Goal: Task Accomplishment & Management: Manage account settings

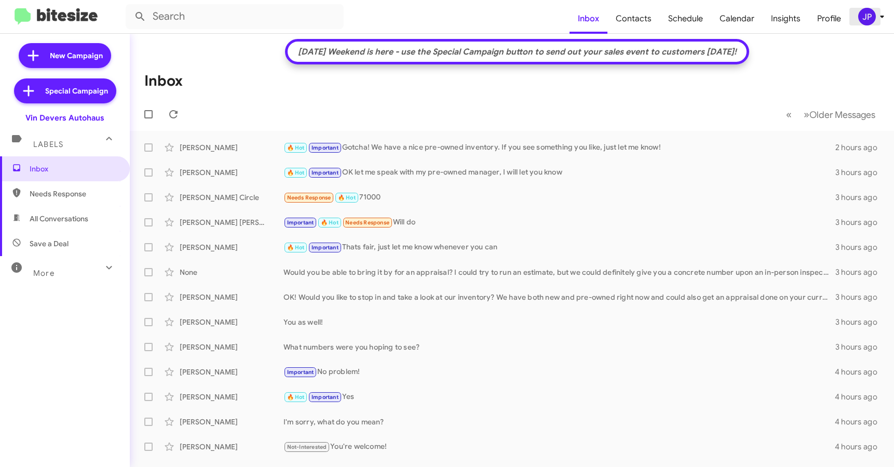
click at [863, 16] on div "JP" at bounding box center [867, 17] width 18 height 18
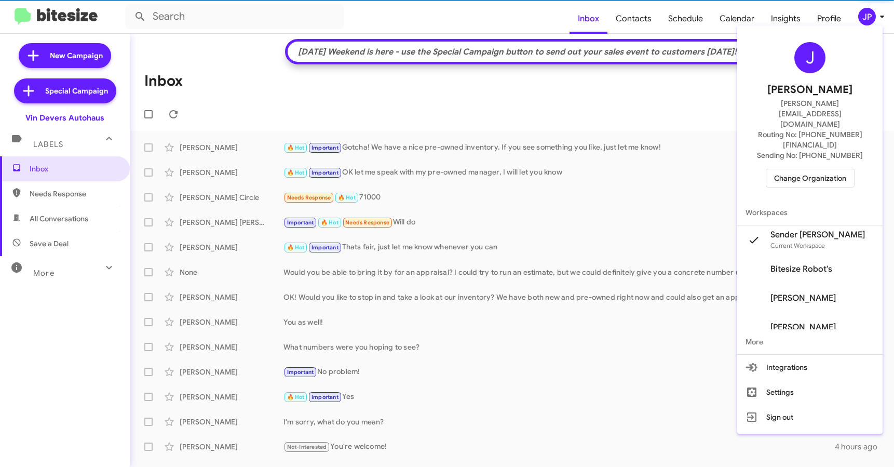
click at [824, 169] on span "Change Organization" at bounding box center [810, 178] width 72 height 18
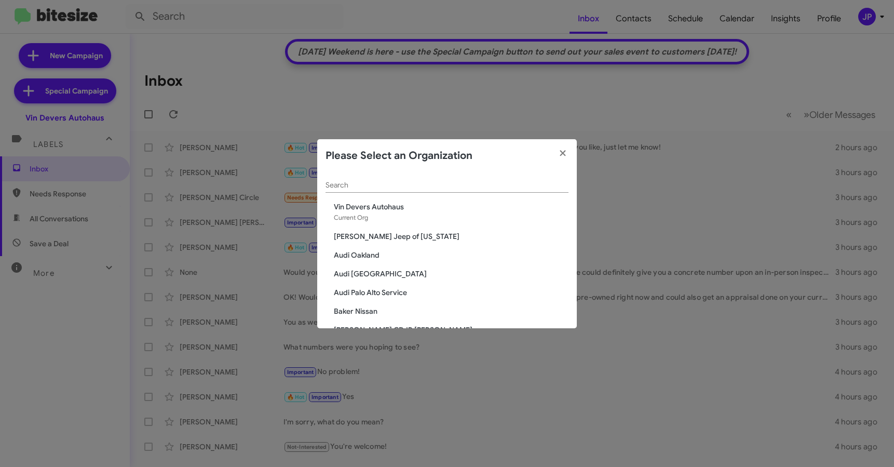
click at [480, 187] on input "Search" at bounding box center [447, 185] width 243 height 8
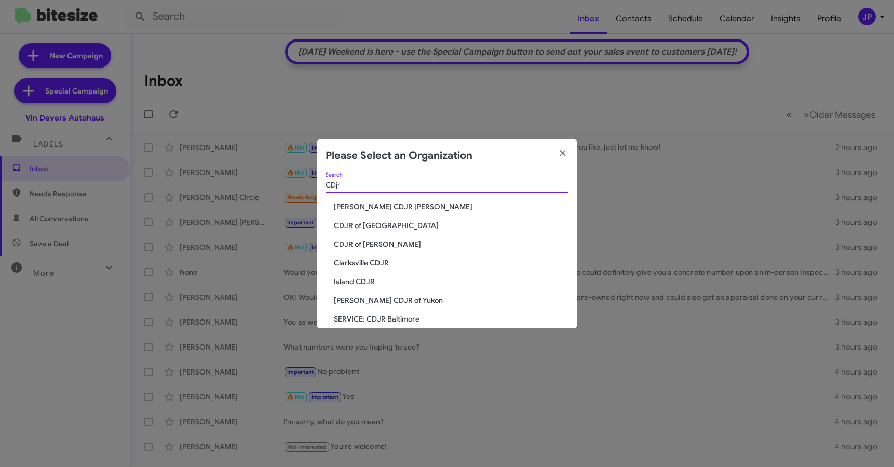
type input "CDjr"
click at [378, 224] on span "CDJR of [GEOGRAPHIC_DATA]" at bounding box center [451, 225] width 235 height 10
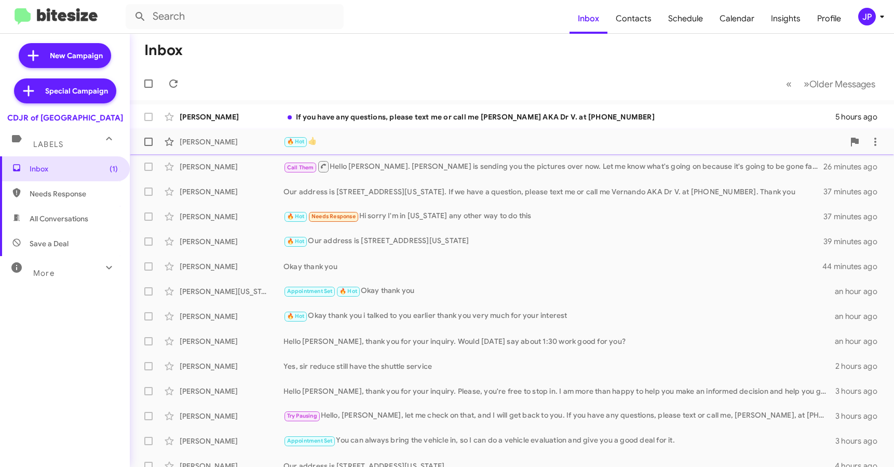
click at [395, 140] on div "🔥 Hot 👍" at bounding box center [564, 142] width 561 height 12
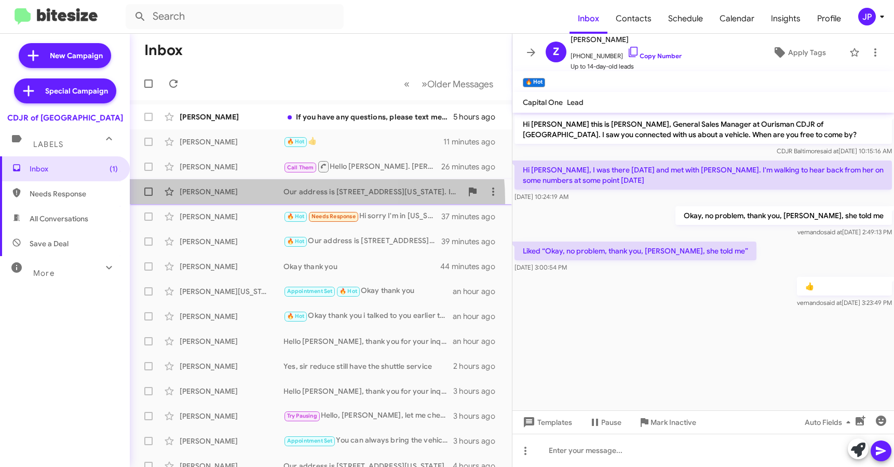
click at [253, 201] on div "Yomi Oduwole Our address is 124 North Point Boulevard, Baltimore, Maryland 2122…" at bounding box center [321, 191] width 366 height 21
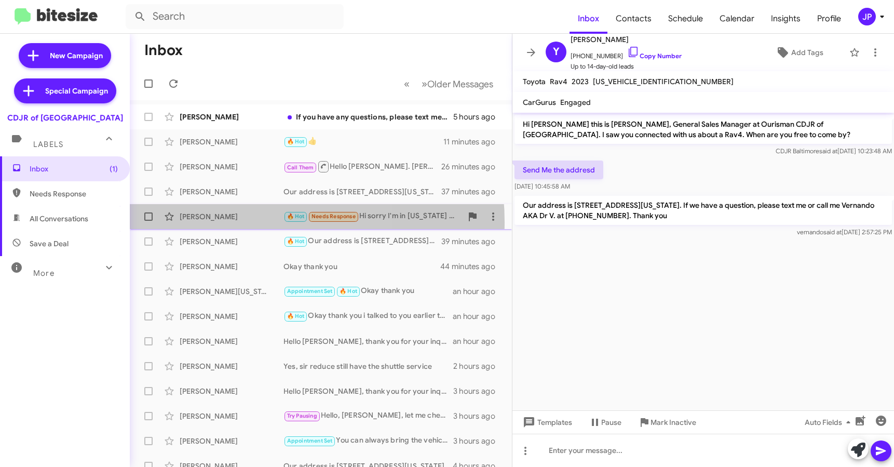
click at [250, 222] on div "Moshe Cohen 🔥 Hot Needs Response Hi sorry I'm in new York any other way to do t…" at bounding box center [321, 216] width 366 height 21
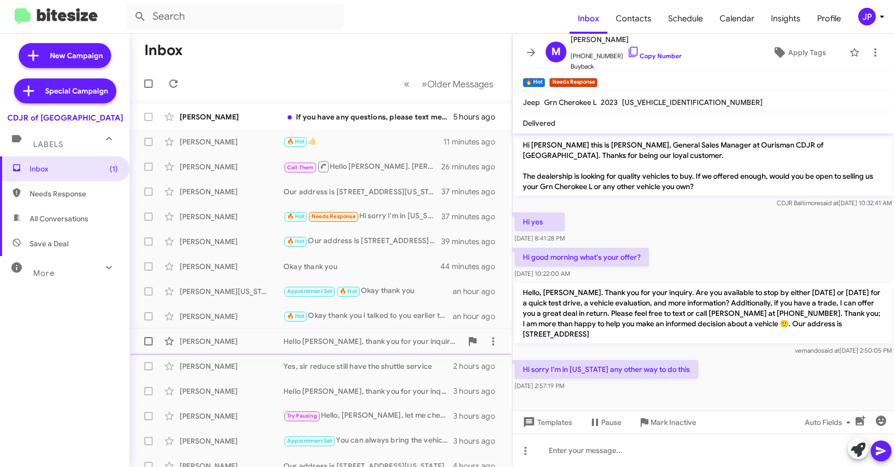
click at [220, 346] on div "Elaun Rosales Hello Elaue, thank you for your inquiry. Would Saturday say about…" at bounding box center [321, 341] width 366 height 21
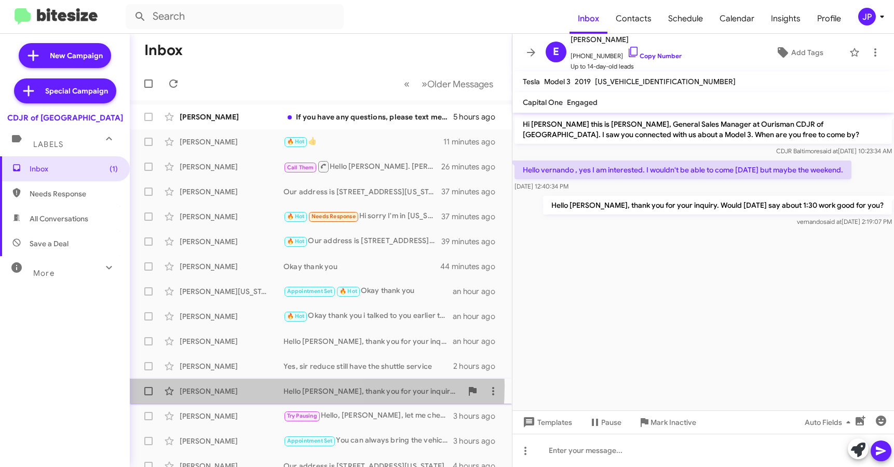
click at [236, 387] on div "Ashley Keener" at bounding box center [232, 391] width 104 height 10
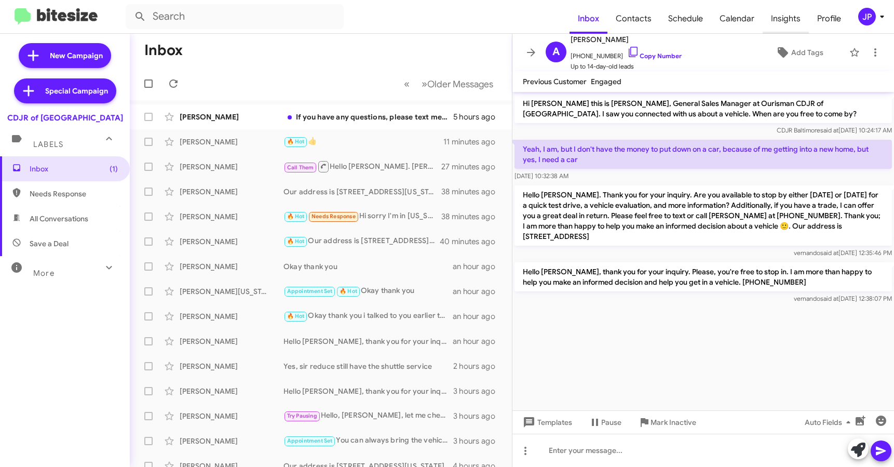
click at [776, 26] on span "Insights" at bounding box center [786, 19] width 46 height 30
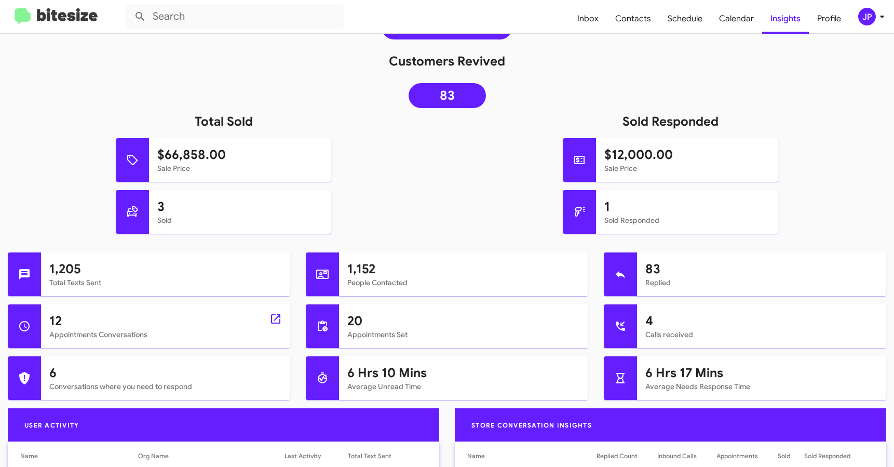
scroll to position [187, 0]
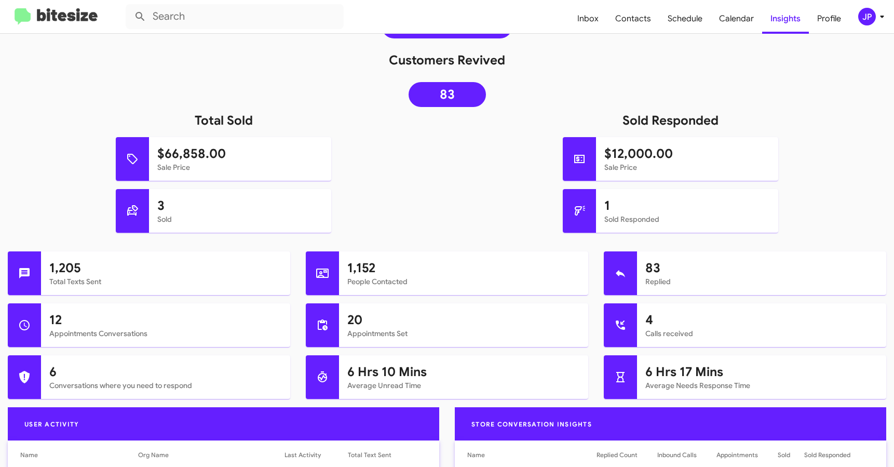
click at [870, 26] on mat-toolbar "Inbox Contacts Schedule Calendar Insights Profile JP" at bounding box center [447, 16] width 894 height 33
click at [879, 17] on icon at bounding box center [882, 16] width 12 height 12
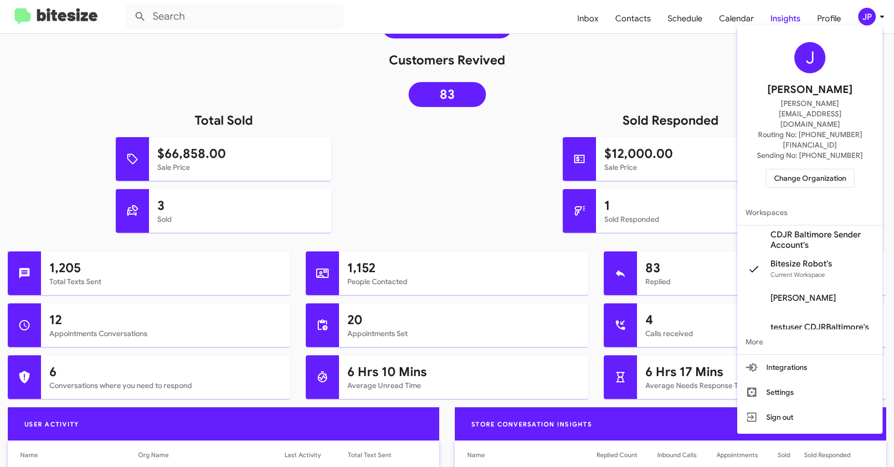
click at [832, 157] on div "J Jamie Payton jamie@bitesize.co Routing No: +1 (410) 288-3100 Sending No: +1 (…" at bounding box center [809, 115] width 145 height 170
click at [830, 169] on span "Change Organization" at bounding box center [810, 178] width 72 height 18
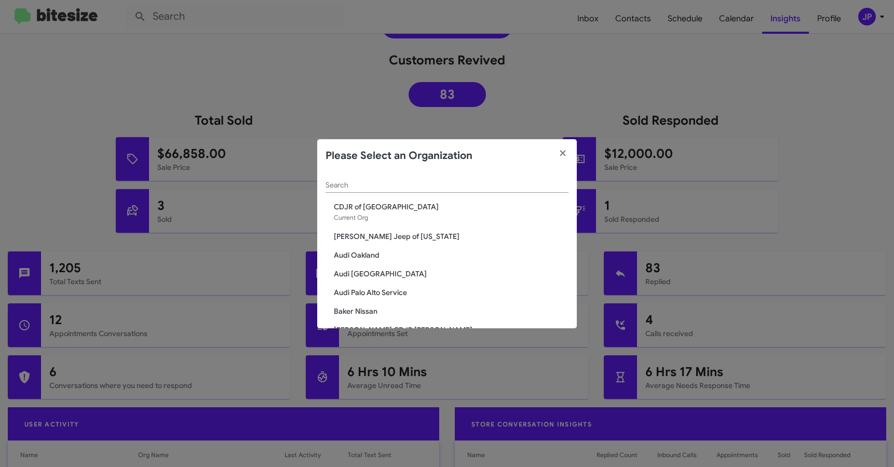
click at [389, 184] on input "Search" at bounding box center [447, 185] width 243 height 8
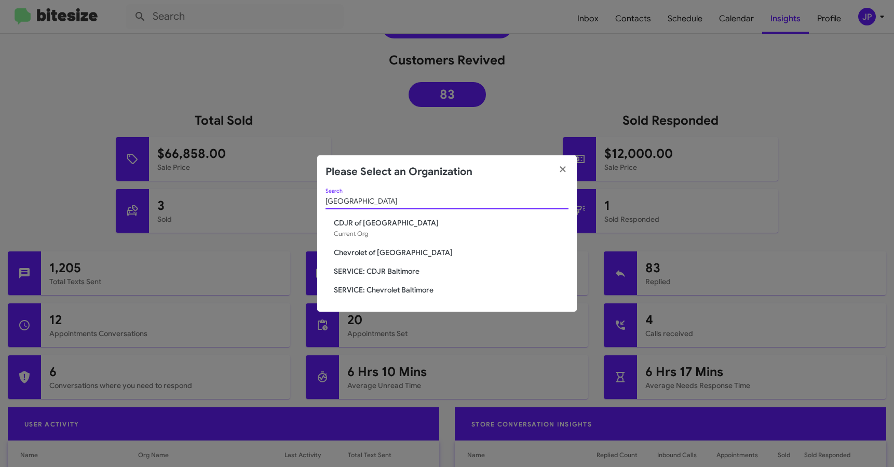
type input "Baltimore"
click at [361, 267] on span "SERVICE: CDJR Baltimore" at bounding box center [451, 271] width 235 height 10
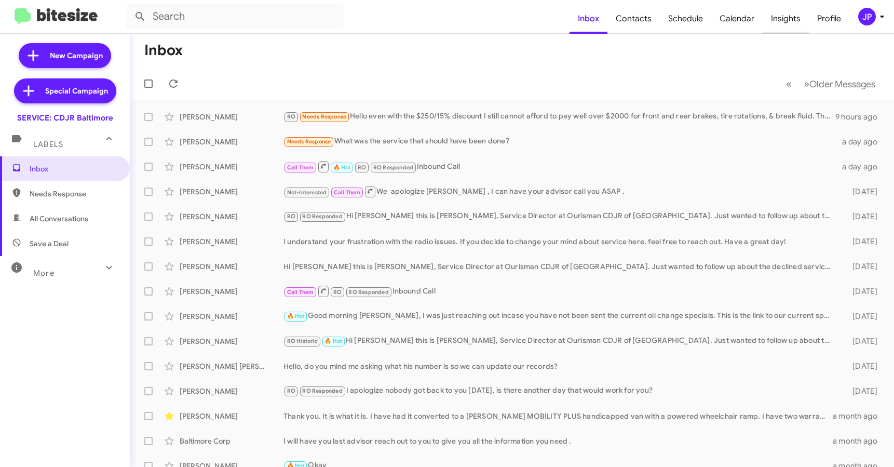
click at [776, 22] on span "Insights" at bounding box center [786, 19] width 46 height 30
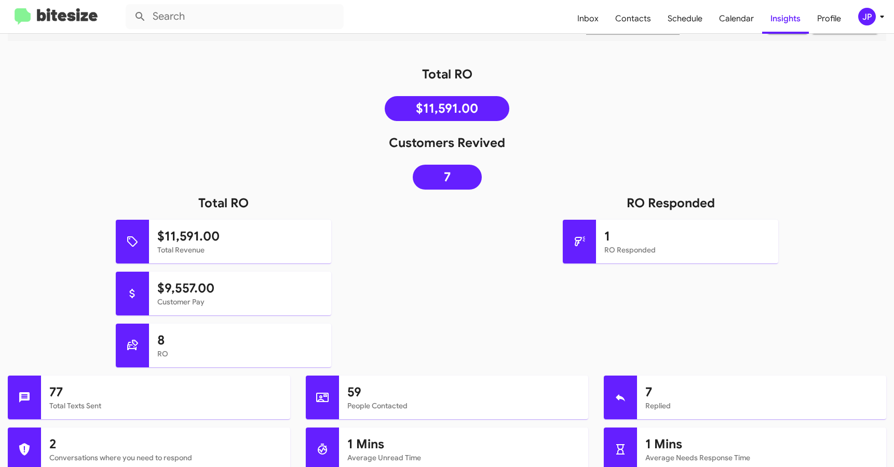
scroll to position [117, 0]
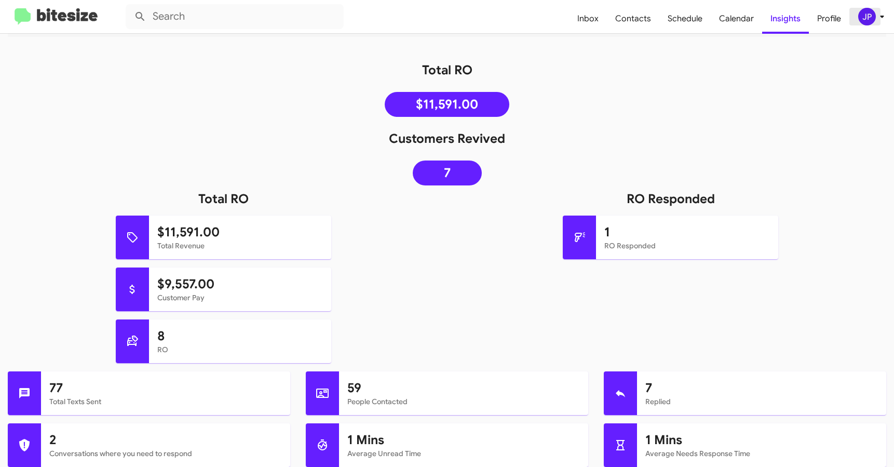
click at [864, 11] on div "JP" at bounding box center [867, 17] width 18 height 18
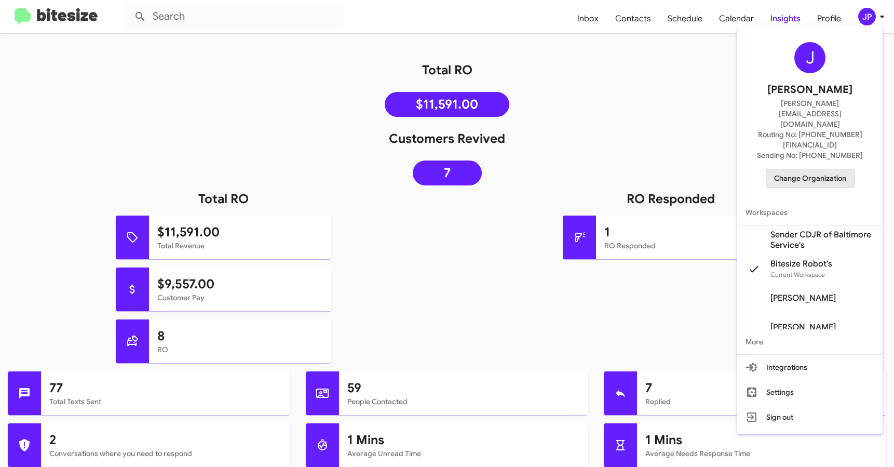
click at [800, 169] on span "Change Organization" at bounding box center [810, 178] width 72 height 18
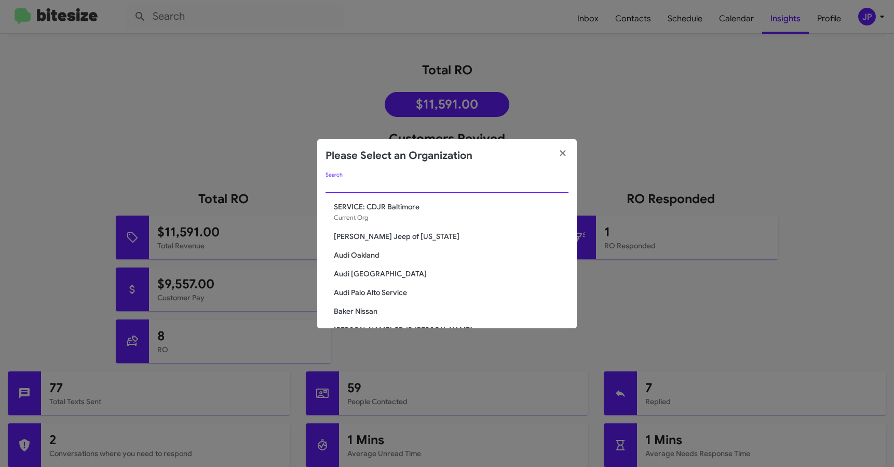
click at [474, 182] on input "Search" at bounding box center [447, 185] width 243 height 8
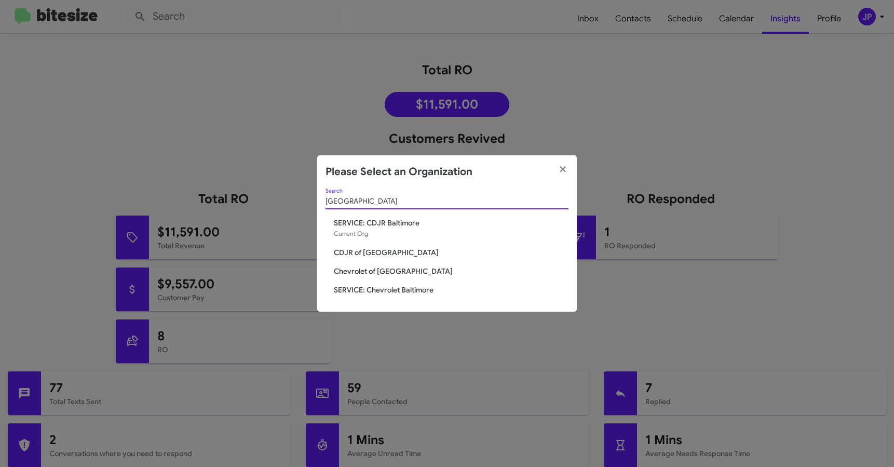
drag, startPoint x: 375, startPoint y: 203, endPoint x: 329, endPoint y: 211, distance: 47.0
click at [329, 211] on div "baltimore Search" at bounding box center [447, 203] width 243 height 30
click at [335, 203] on input "baltimore" at bounding box center [447, 201] width 243 height 8
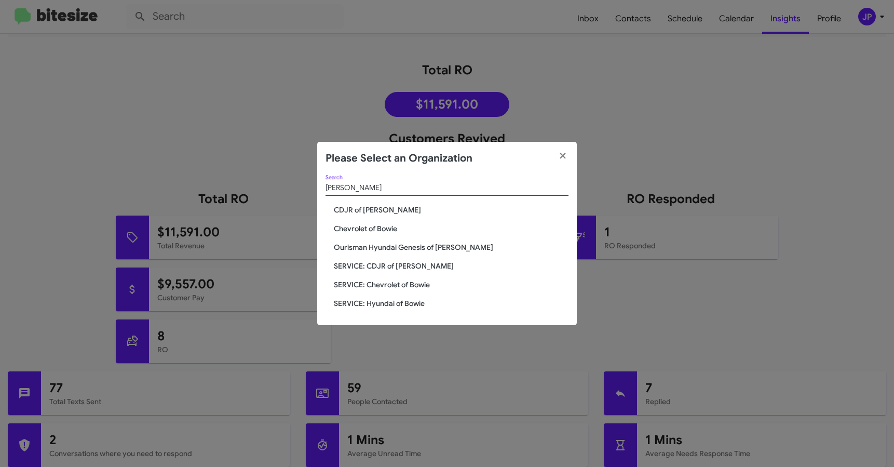
type input "Bowie"
click at [365, 214] on span "CDJR of [PERSON_NAME]" at bounding box center [451, 210] width 235 height 10
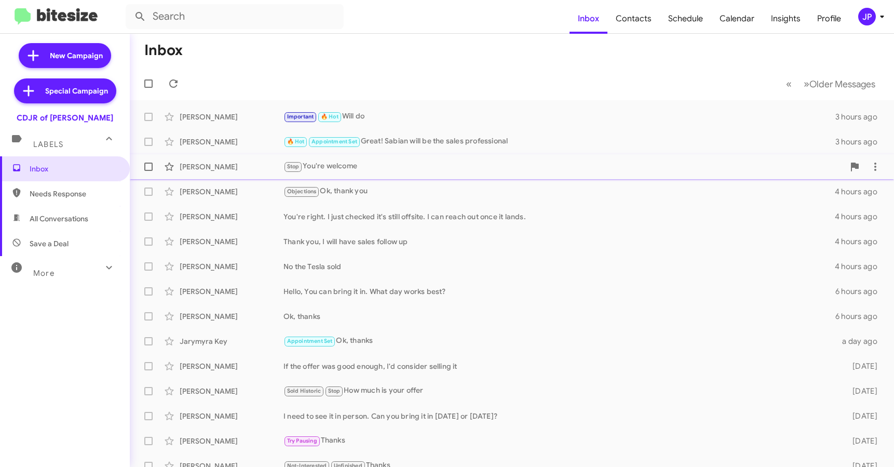
click at [405, 167] on div "Stop You're welcome" at bounding box center [564, 166] width 561 height 12
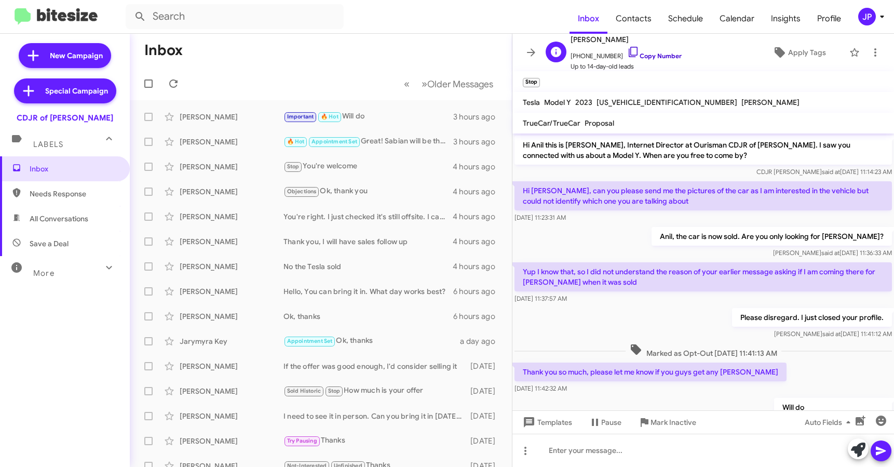
click at [627, 54] on icon at bounding box center [633, 52] width 12 height 12
click at [627, 53] on icon at bounding box center [633, 52] width 12 height 12
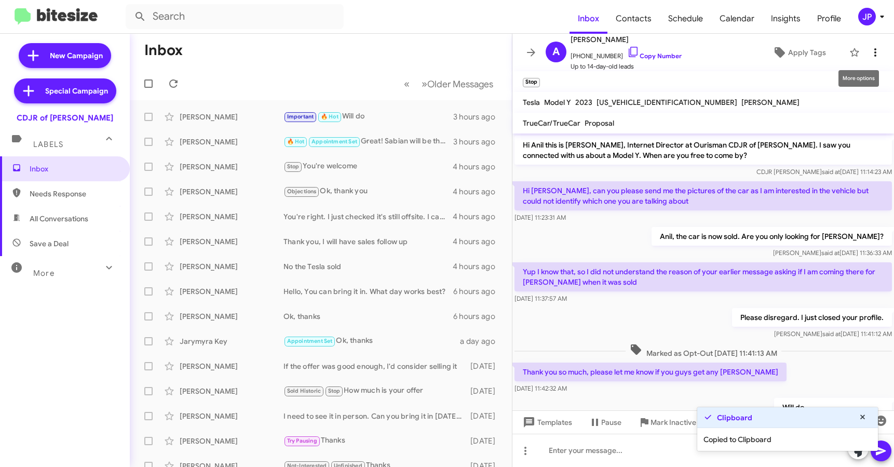
click at [872, 54] on icon at bounding box center [875, 52] width 12 height 12
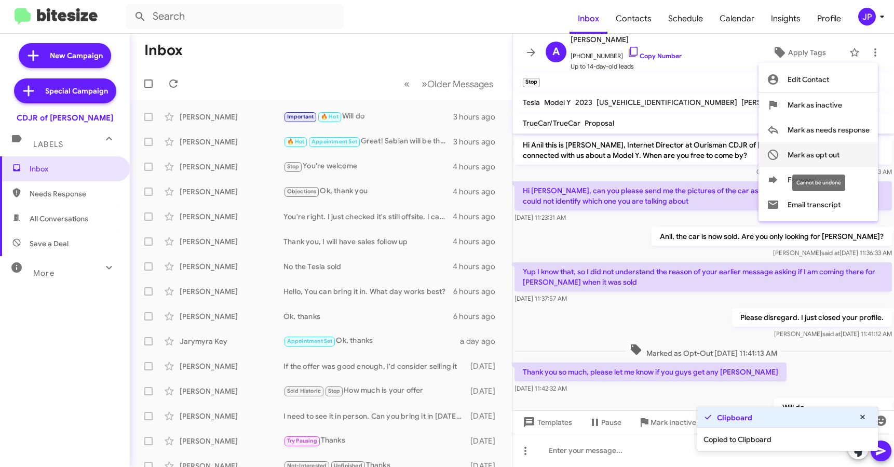
click at [832, 159] on span "Mark as opt out" at bounding box center [814, 154] width 52 height 25
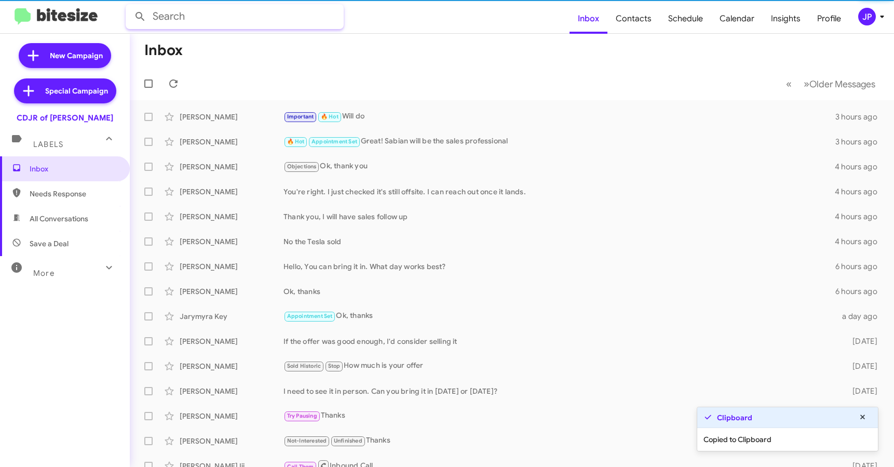
click at [230, 21] on input "text" at bounding box center [235, 16] width 218 height 25
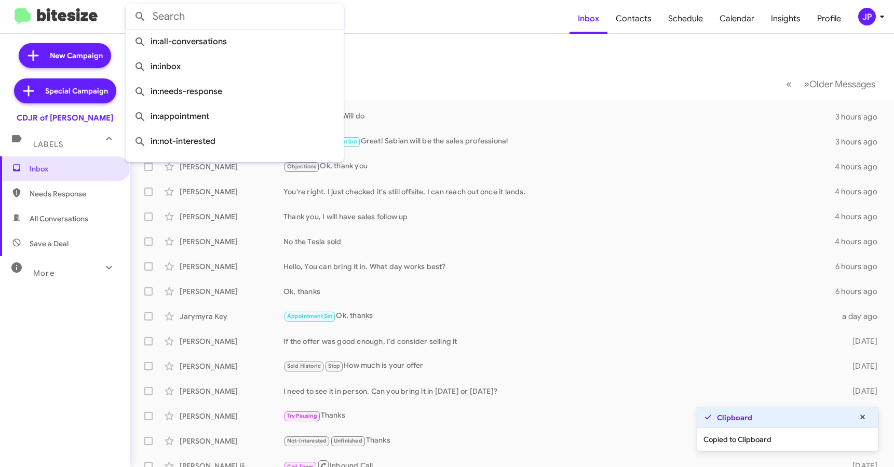
paste input "5717812439"
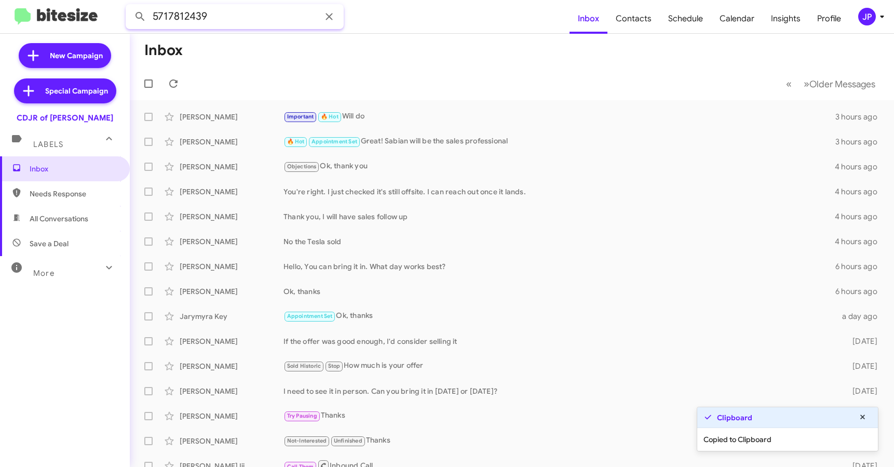
type input "5717812439"
click at [130, 6] on button at bounding box center [140, 16] width 21 height 21
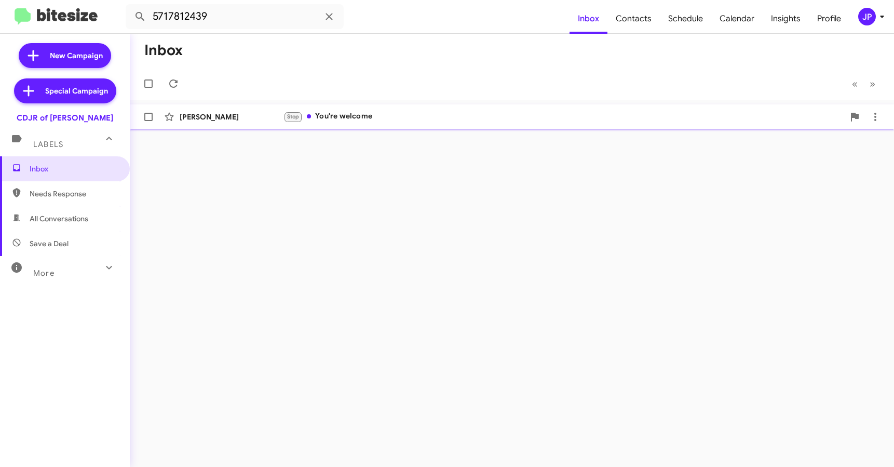
click at [250, 119] on div "Anil Kumar" at bounding box center [232, 117] width 104 height 10
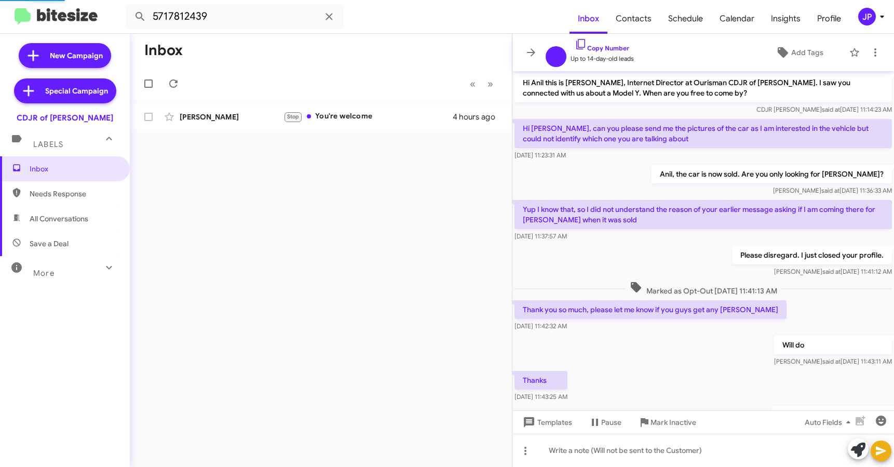
scroll to position [55, 0]
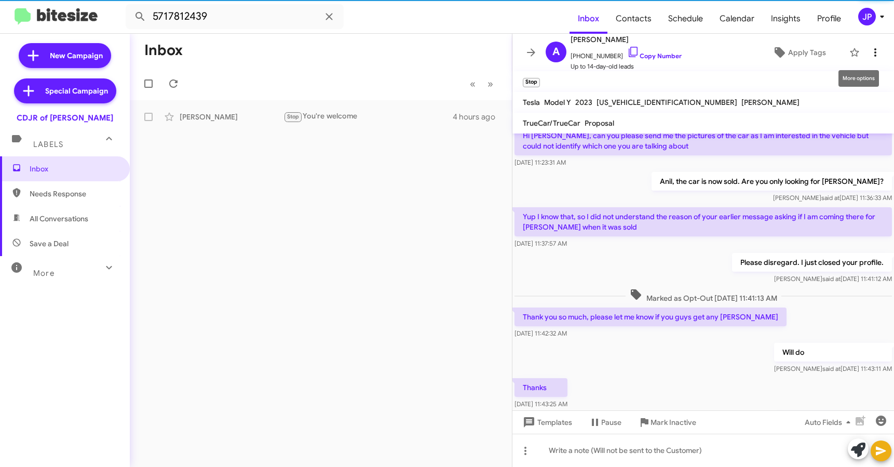
click at [869, 57] on icon at bounding box center [875, 52] width 12 height 12
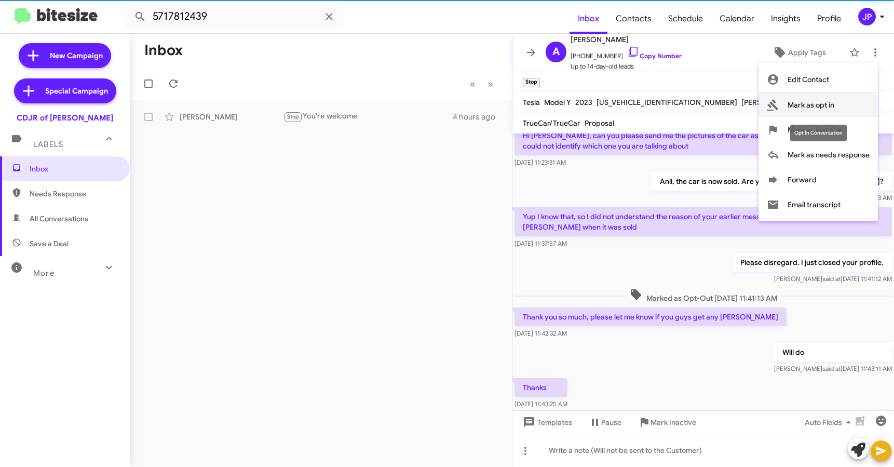
click at [842, 101] on button "Mark as opt in" at bounding box center [818, 104] width 119 height 25
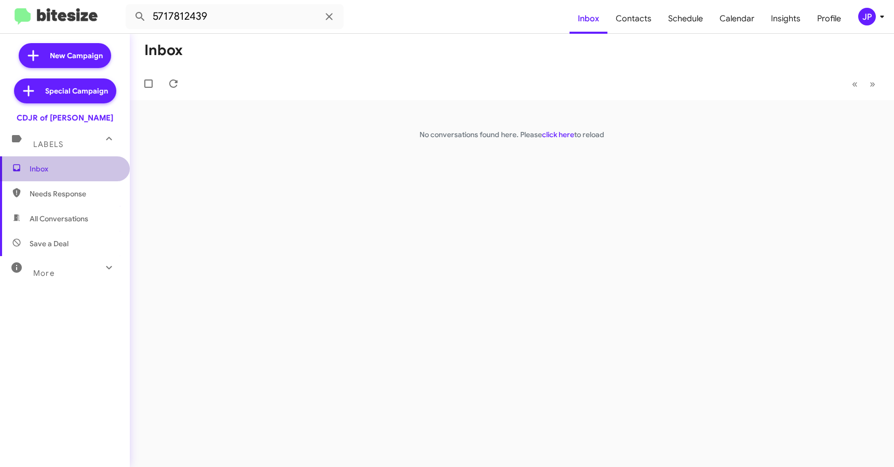
click at [91, 172] on span "Inbox" at bounding box center [74, 169] width 88 height 10
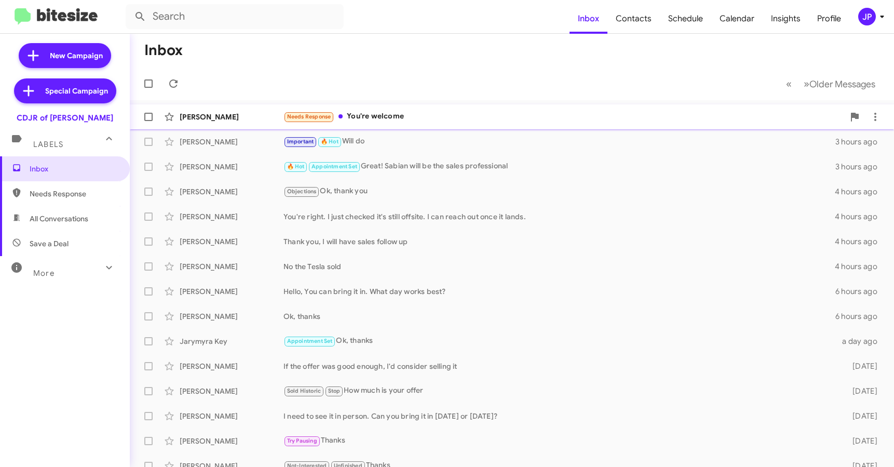
click at [252, 124] on div "Anil Kumar Needs Response You're welcome 4 hours ago" at bounding box center [512, 116] width 748 height 21
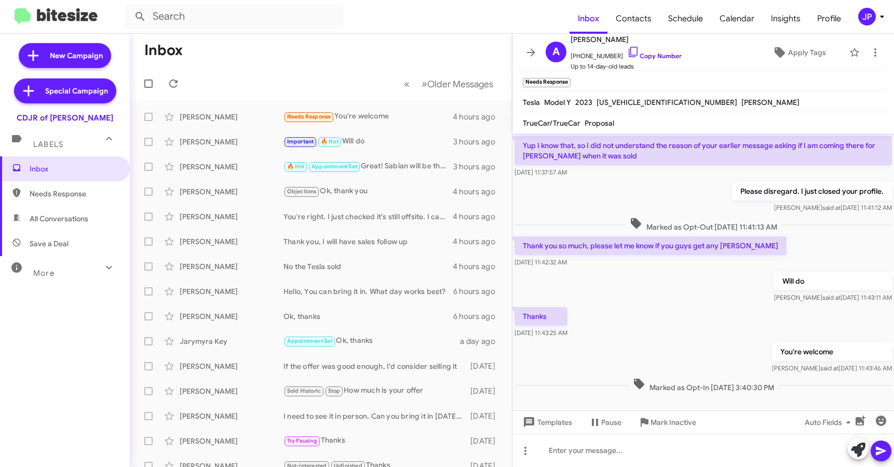
scroll to position [139, 0]
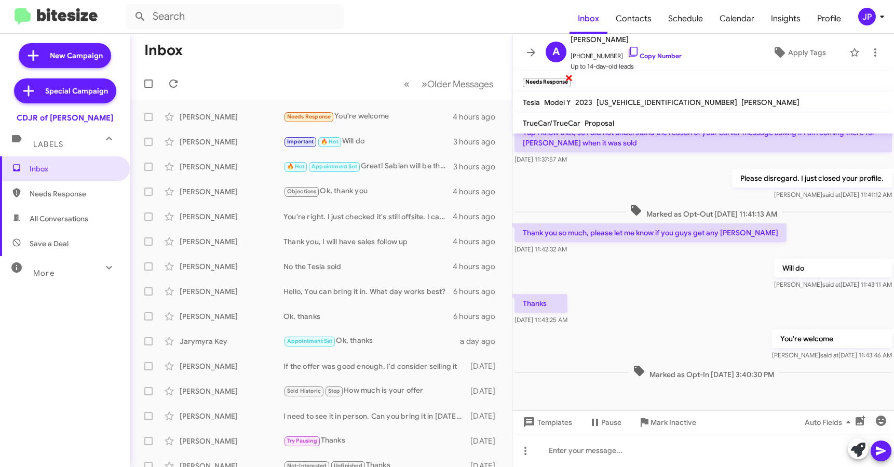
click at [569, 76] on span "×" at bounding box center [569, 77] width 8 height 12
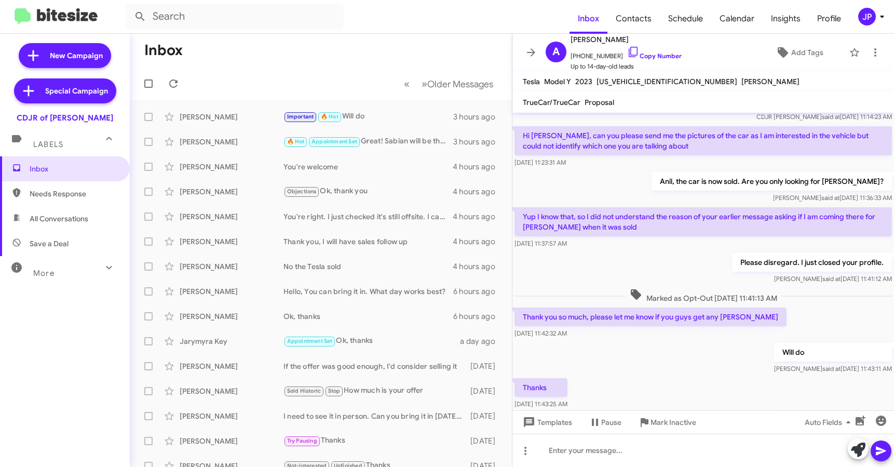
scroll to position [0, 0]
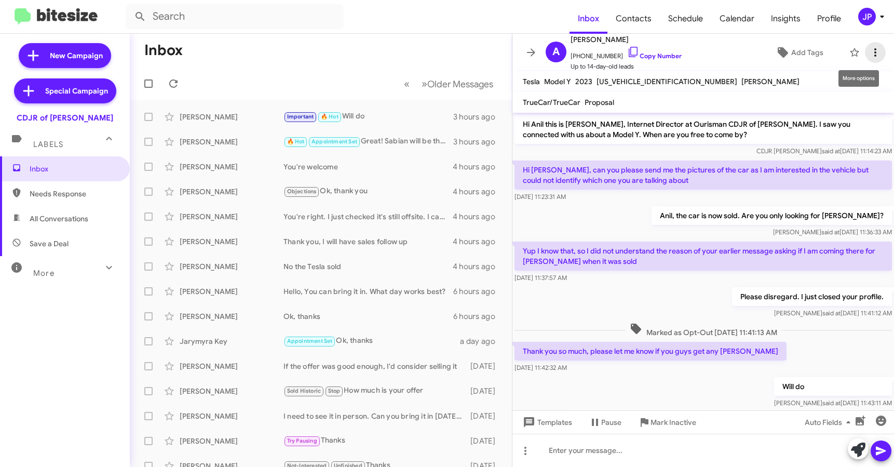
click at [871, 57] on icon at bounding box center [875, 52] width 12 height 12
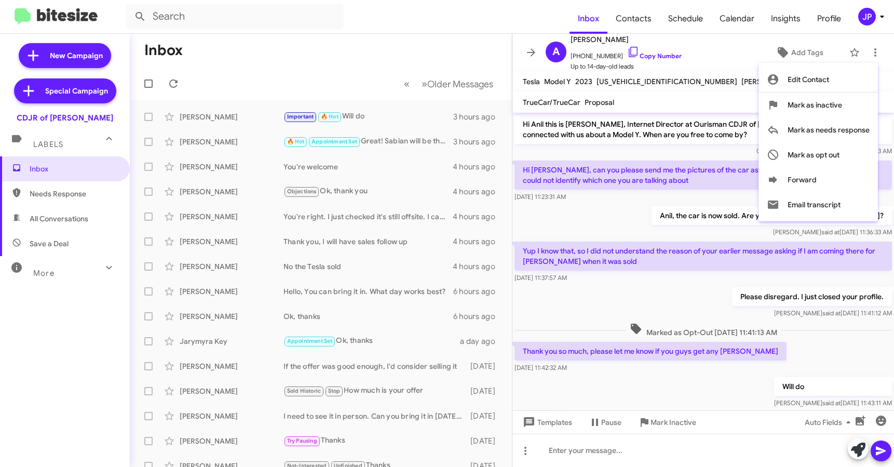
click at [694, 347] on div at bounding box center [447, 233] width 894 height 467
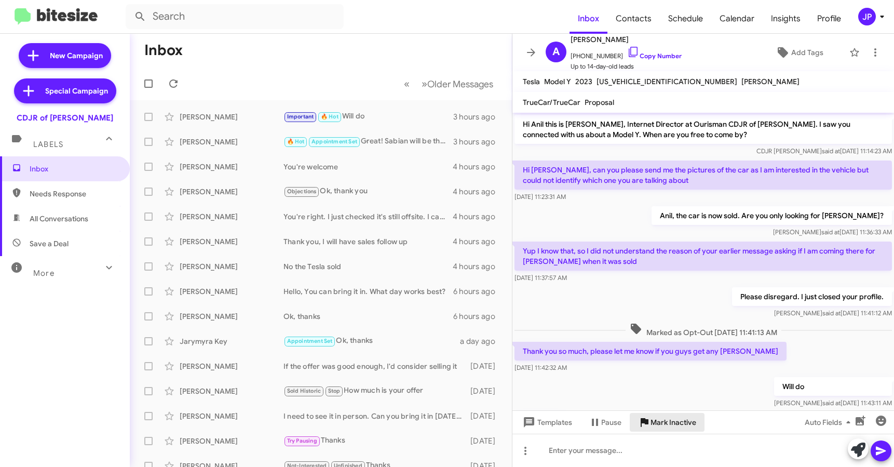
click at [682, 416] on span "Mark Inactive" at bounding box center [674, 422] width 46 height 19
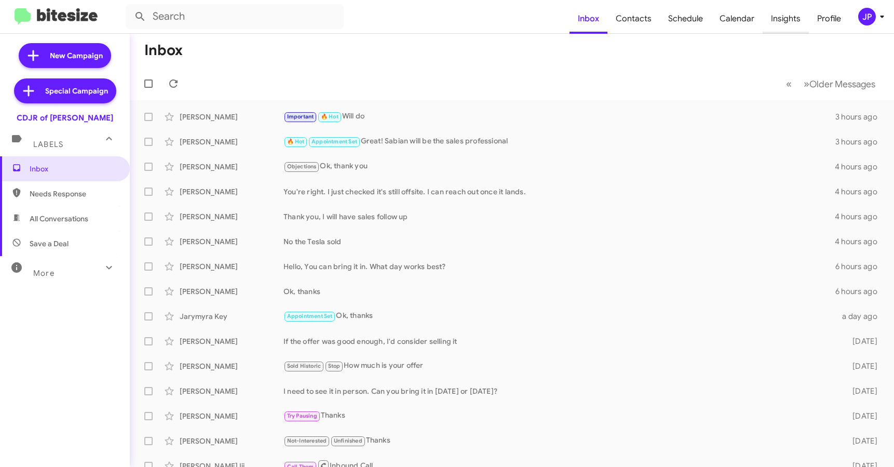
click at [776, 22] on span "Insights" at bounding box center [786, 19] width 46 height 30
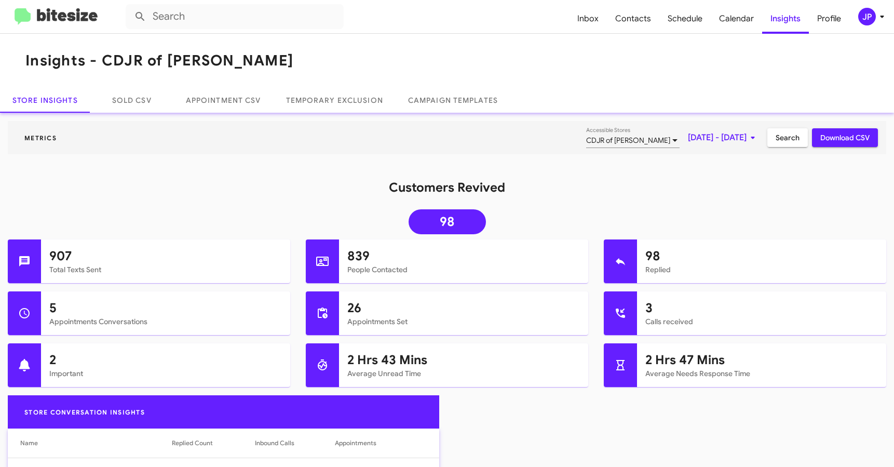
click at [881, 19] on icon at bounding box center [882, 16] width 12 height 12
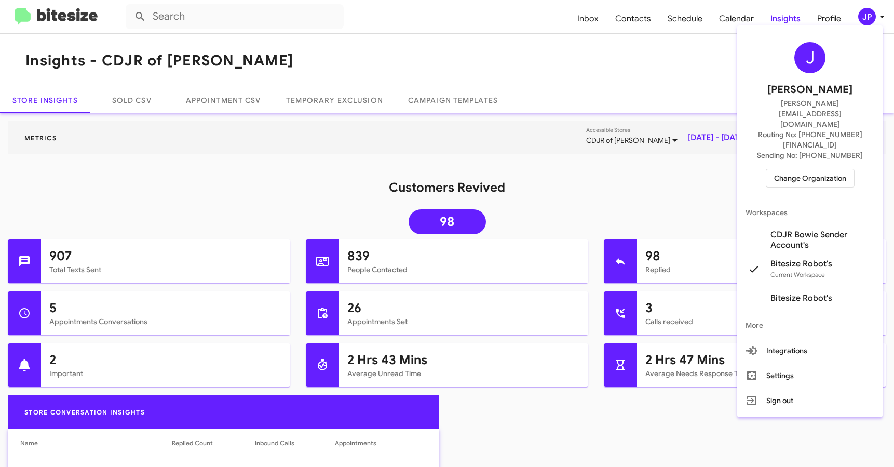
click at [799, 169] on span "Change Organization" at bounding box center [810, 178] width 72 height 18
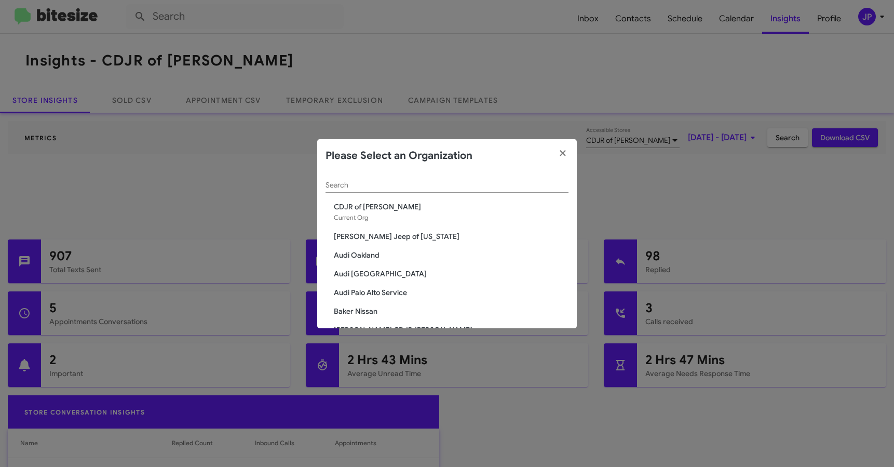
click at [407, 170] on div "Please Select an Organization" at bounding box center [447, 155] width 260 height 33
click at [394, 180] on div "Search" at bounding box center [447, 182] width 243 height 20
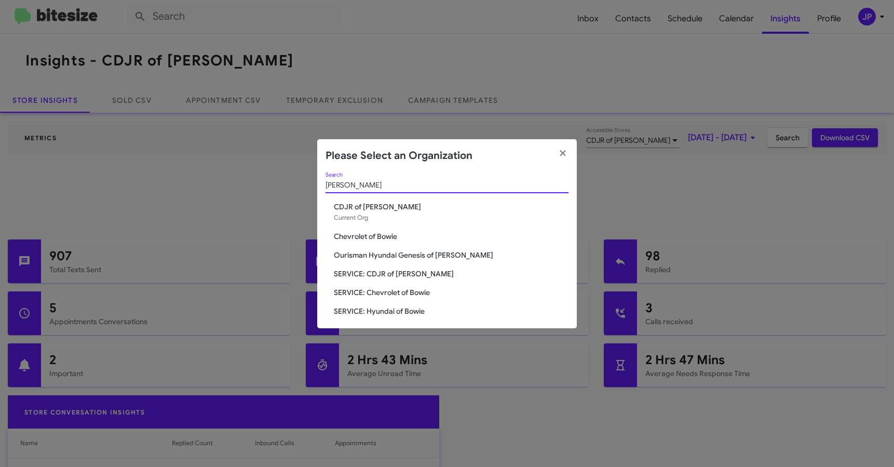
type input "Bowie"
click at [394, 270] on span "SERVICE: CDJR of [PERSON_NAME]" at bounding box center [451, 273] width 235 height 10
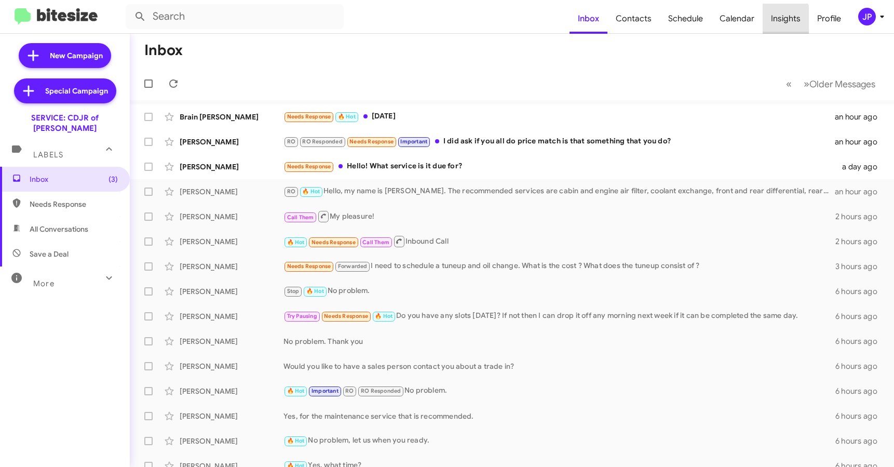
click at [777, 25] on span "Insights" at bounding box center [786, 19] width 46 height 30
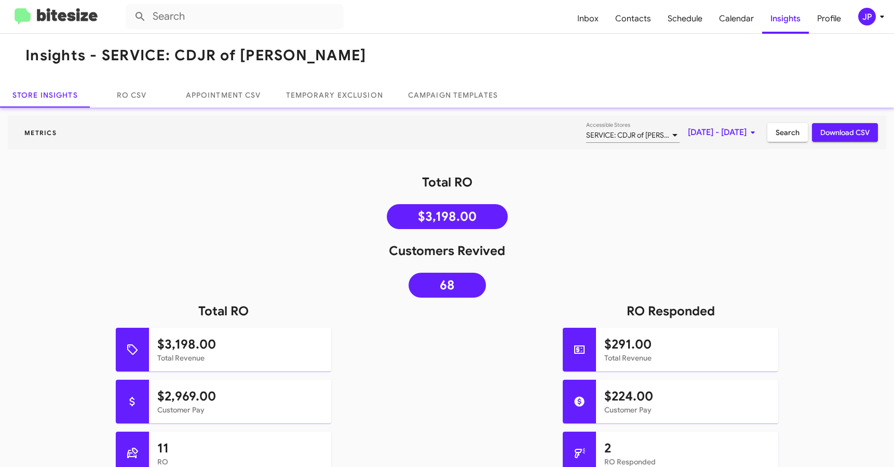
scroll to position [14, 0]
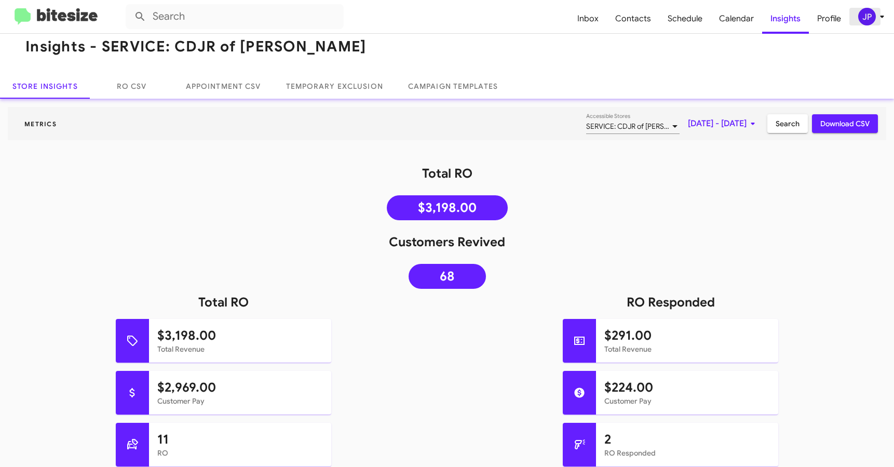
click at [860, 19] on div "JP" at bounding box center [867, 17] width 18 height 18
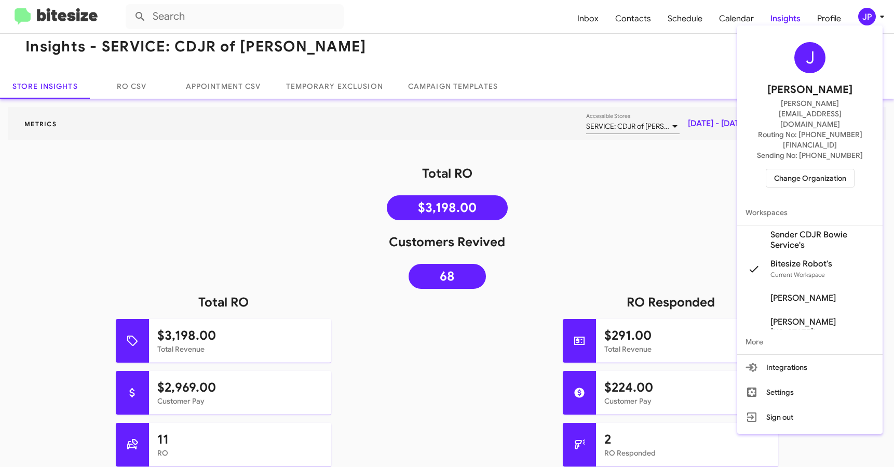
click at [833, 169] on span "Change Organization" at bounding box center [810, 178] width 72 height 18
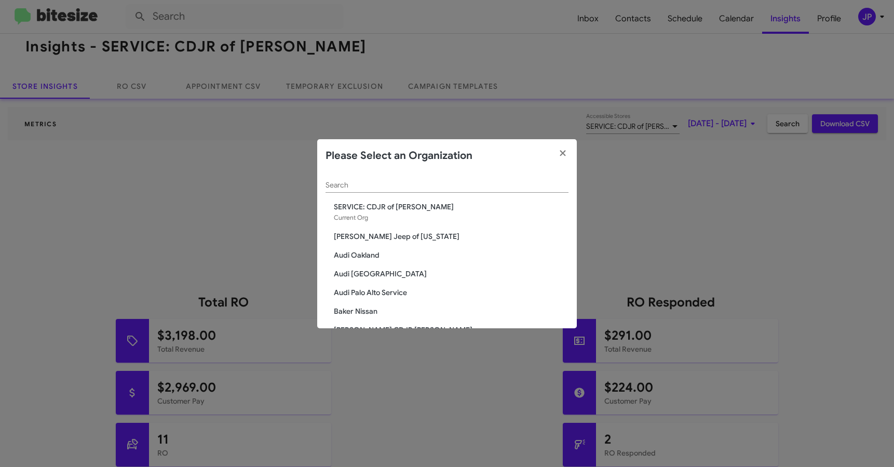
click at [523, 184] on input "Search" at bounding box center [447, 185] width 243 height 8
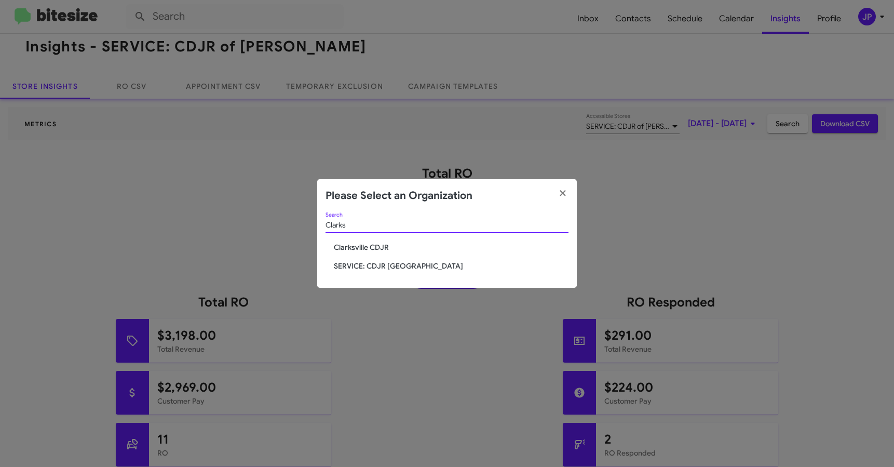
type input "Clarks"
click at [352, 247] on span "Clarksville CDJR" at bounding box center [451, 247] width 235 height 10
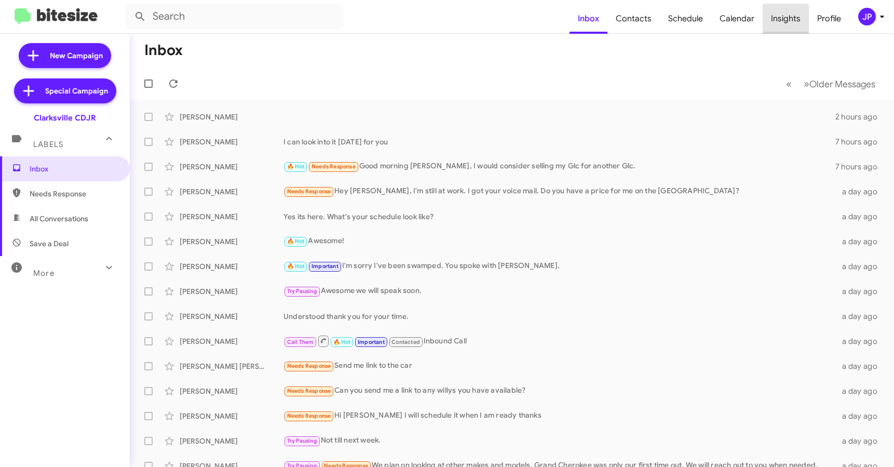
click at [777, 23] on span "Insights" at bounding box center [786, 19] width 46 height 30
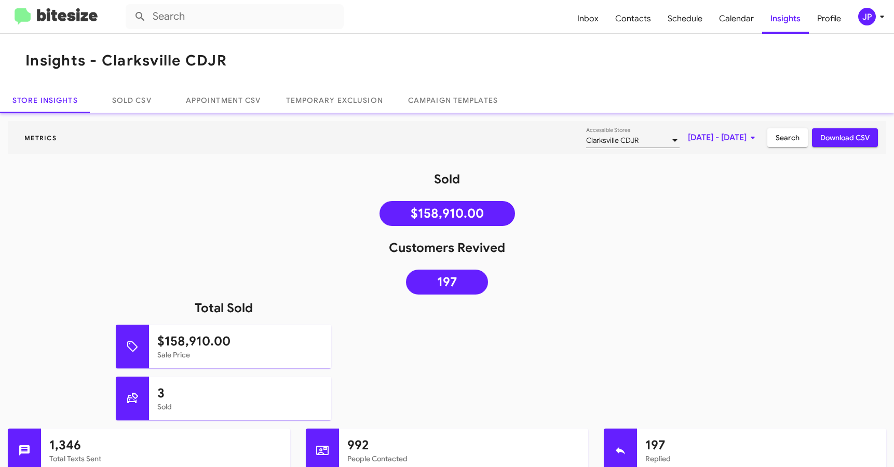
click at [72, 26] on mat-toolbar "Inbox Contacts Schedule Calendar Insights Profile JP" at bounding box center [447, 16] width 894 height 33
click at [75, 20] on img at bounding box center [56, 16] width 83 height 17
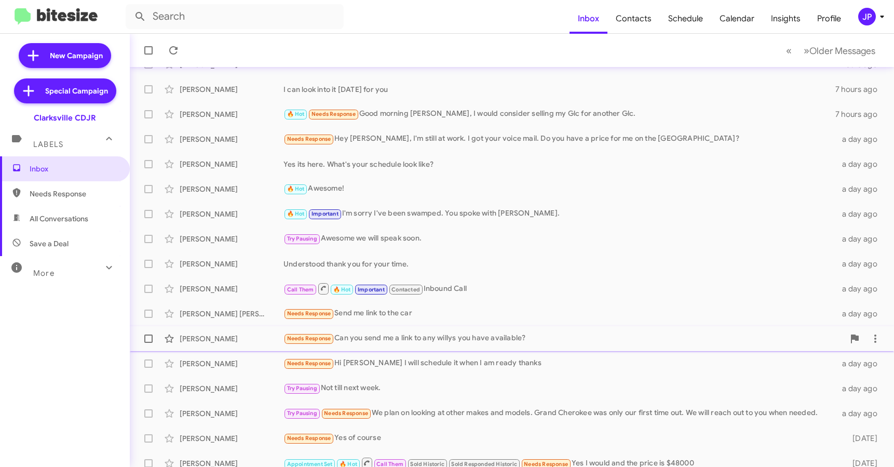
scroll to position [59, 0]
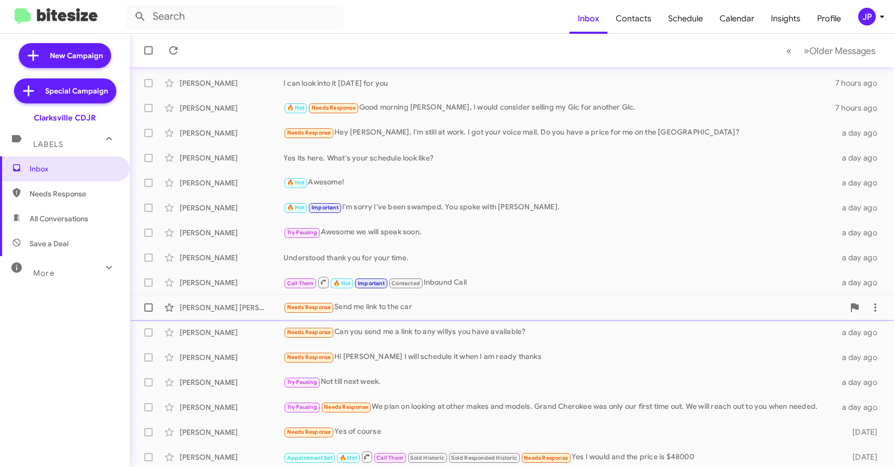
click at [452, 311] on div "Needs Response Send me link to the car" at bounding box center [564, 307] width 561 height 12
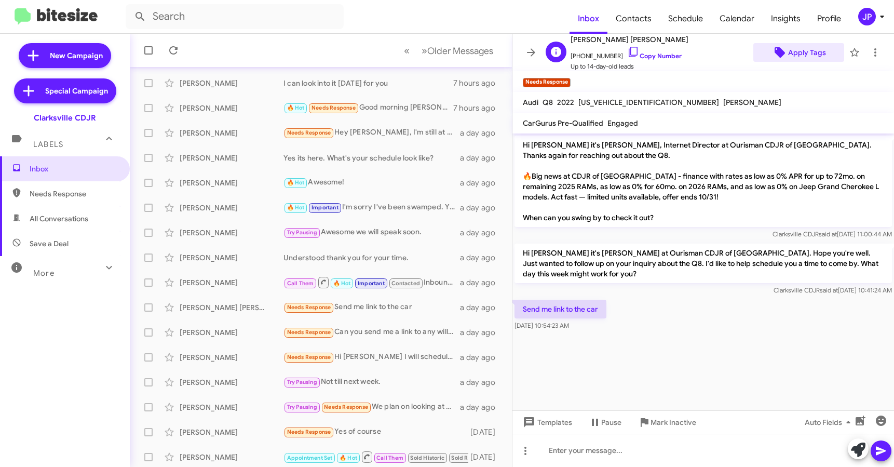
click at [802, 57] on span "Apply Tags" at bounding box center [807, 52] width 38 height 19
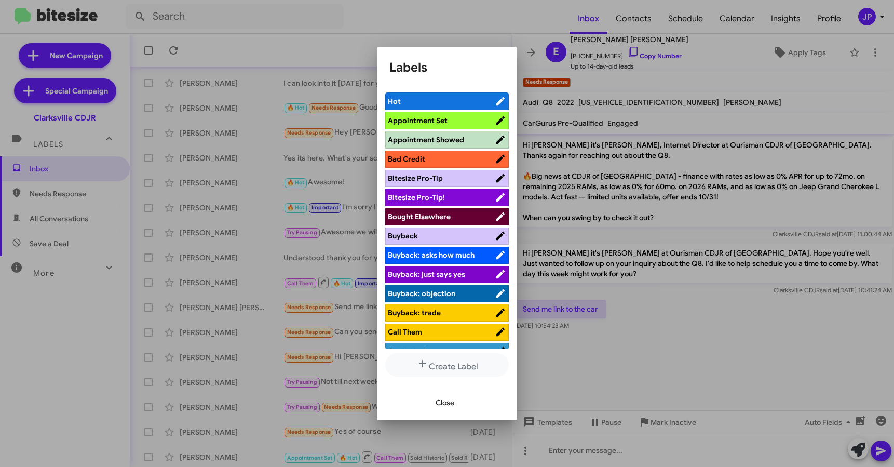
click at [441, 194] on span "Bitesize Pro-Tip!" at bounding box center [416, 197] width 57 height 9
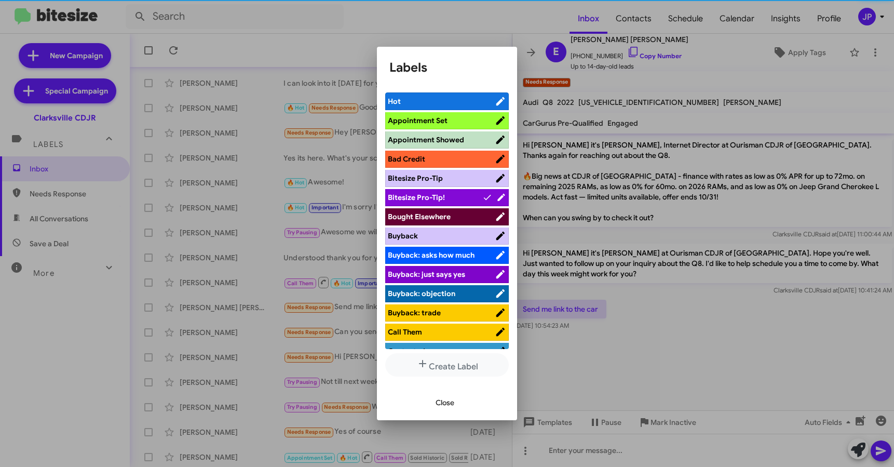
click at [734, 314] on div at bounding box center [447, 233] width 894 height 467
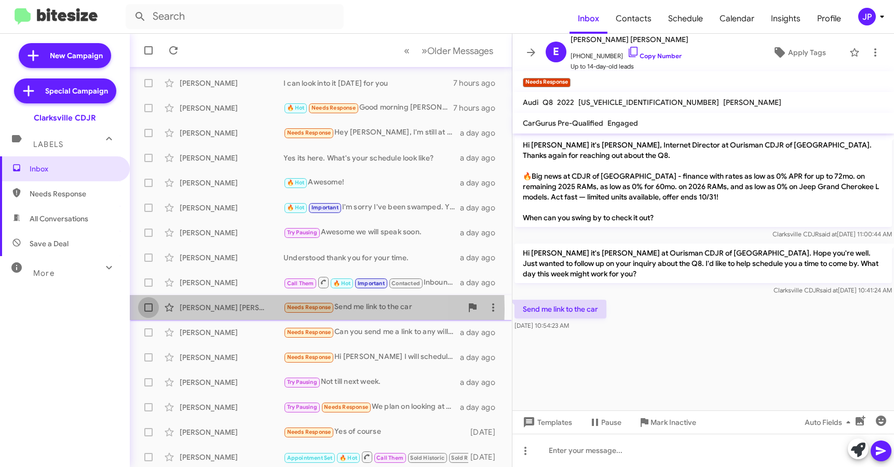
click at [146, 309] on span at bounding box center [148, 307] width 8 height 8
click at [148, 312] on input "checkbox" at bounding box center [148, 312] width 1 height 1
checkbox input "true"
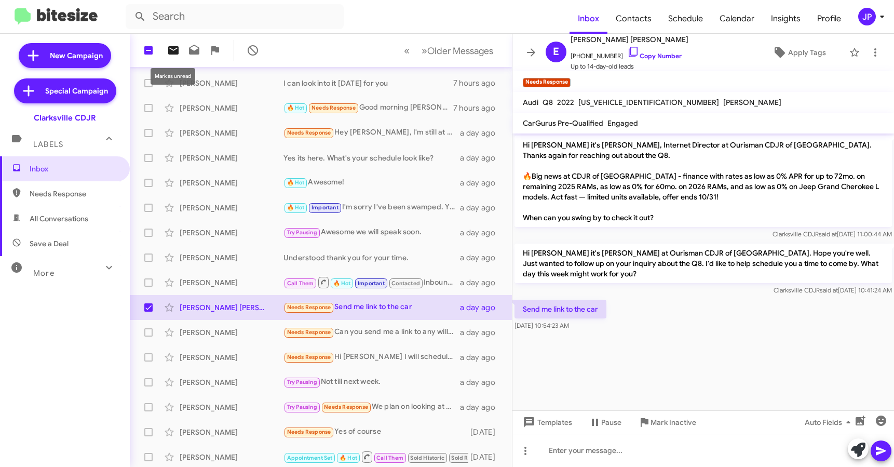
click at [170, 52] on icon at bounding box center [173, 50] width 10 height 8
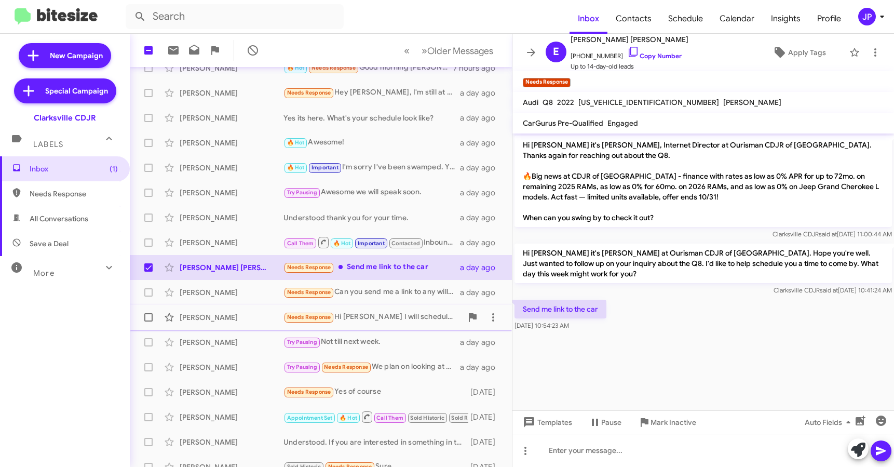
scroll to position [136, 0]
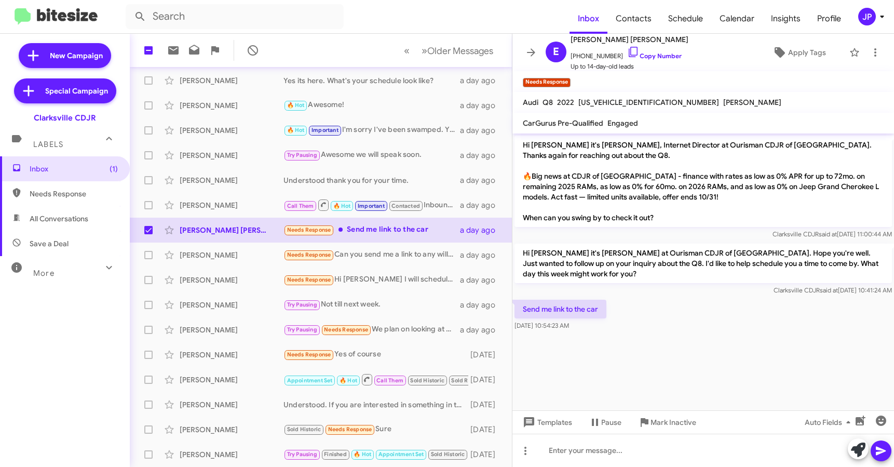
click at [44, 240] on span "Save a Deal" at bounding box center [49, 243] width 39 height 10
type input "in:not-interested"
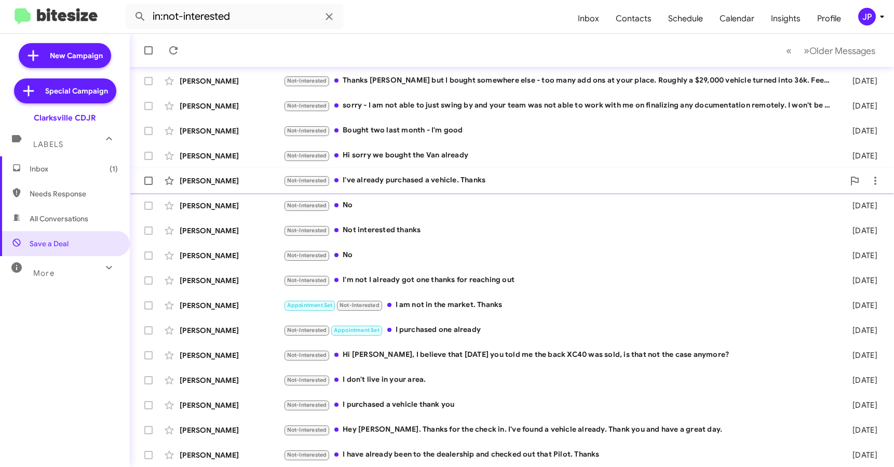
scroll to position [136, 0]
click at [65, 166] on span "Inbox (1)" at bounding box center [74, 169] width 88 height 10
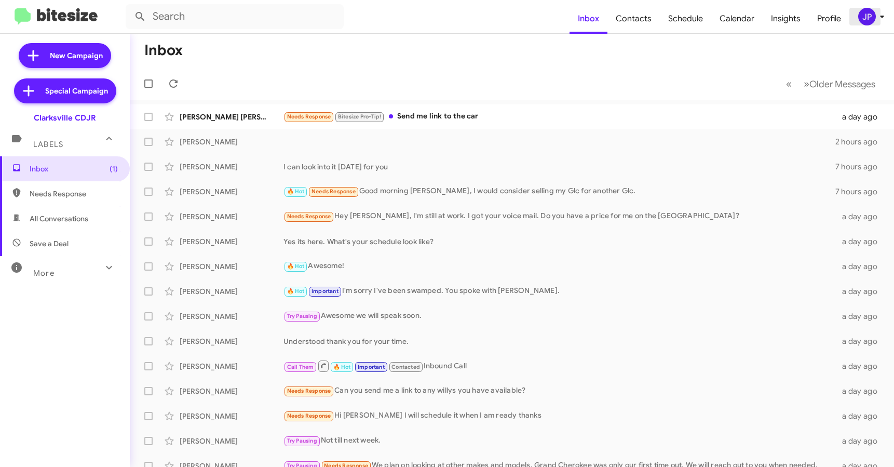
click at [854, 10] on button "JP" at bounding box center [866, 17] width 33 height 18
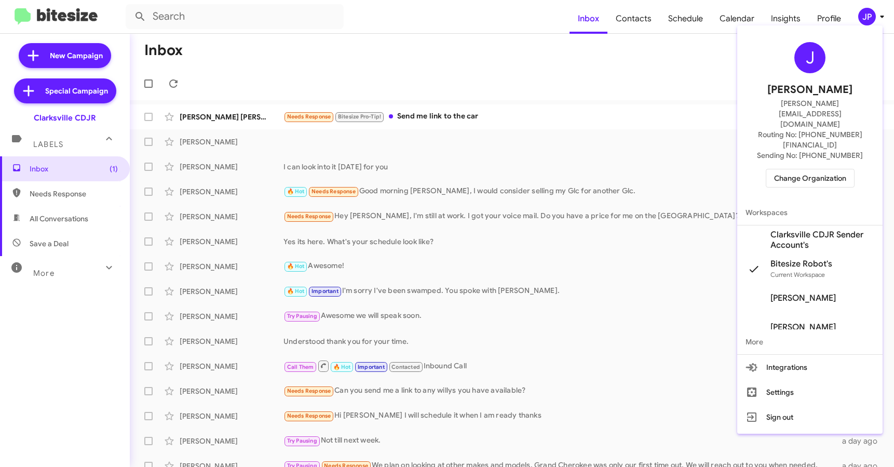
click at [789, 161] on div "J Jamie Payton jamie@bitesize.co Routing No: +1 (410) 988-8100 Sending No: +1 (…" at bounding box center [809, 115] width 145 height 170
click at [793, 169] on span "Change Organization" at bounding box center [810, 178] width 72 height 18
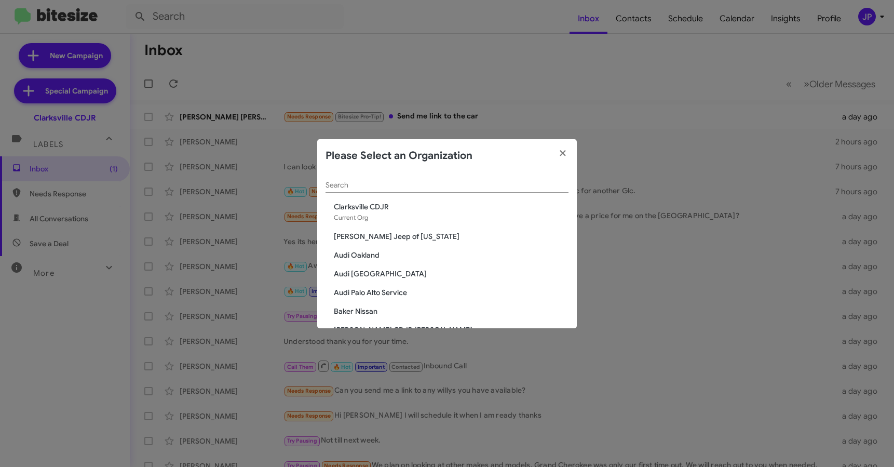
click at [550, 180] on div "Search" at bounding box center [447, 182] width 243 height 20
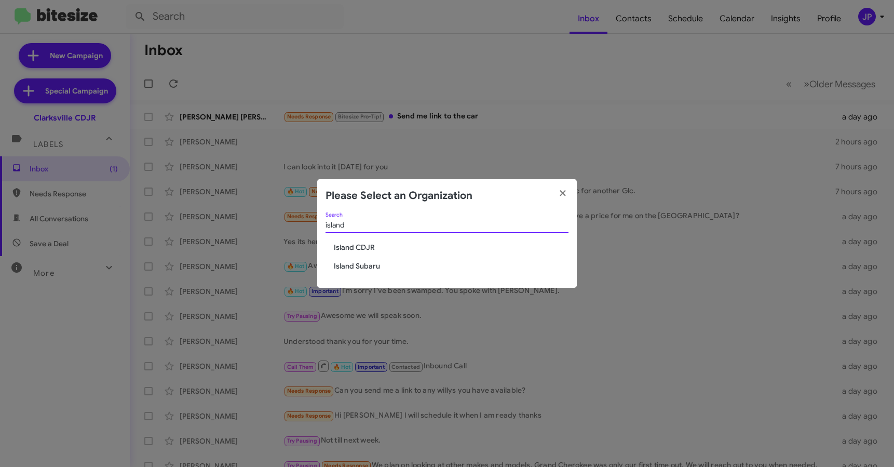
type input "island"
click at [361, 250] on span "Island CDJR" at bounding box center [451, 247] width 235 height 10
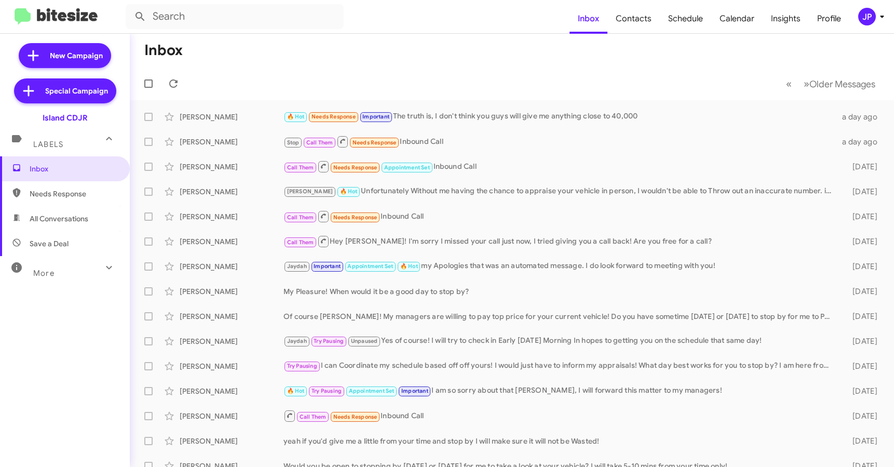
click at [879, 19] on icon at bounding box center [882, 16] width 12 height 12
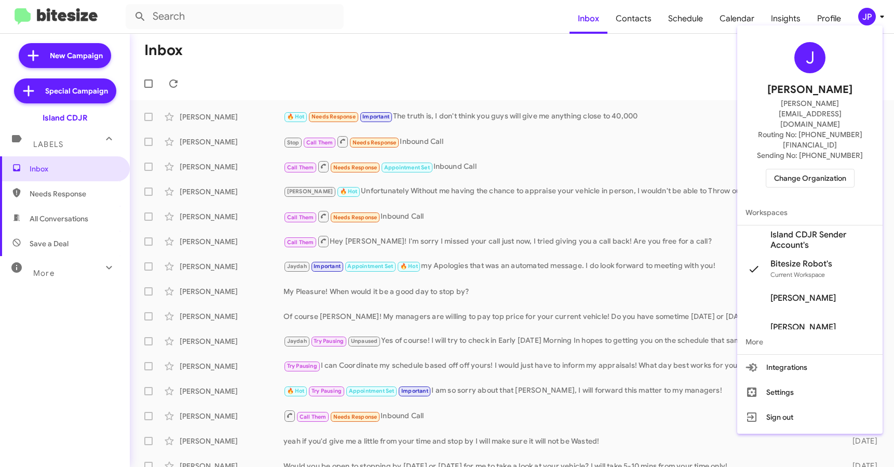
click at [801, 169] on span "Change Organization" at bounding box center [810, 178] width 72 height 18
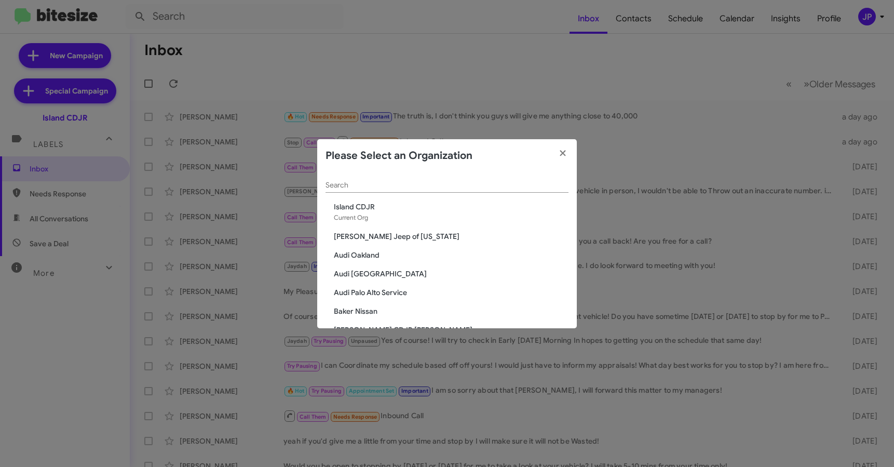
drag, startPoint x: 477, startPoint y: 186, endPoint x: 467, endPoint y: 181, distance: 11.4
click at [475, 185] on input "Search" at bounding box center [447, 185] width 243 height 8
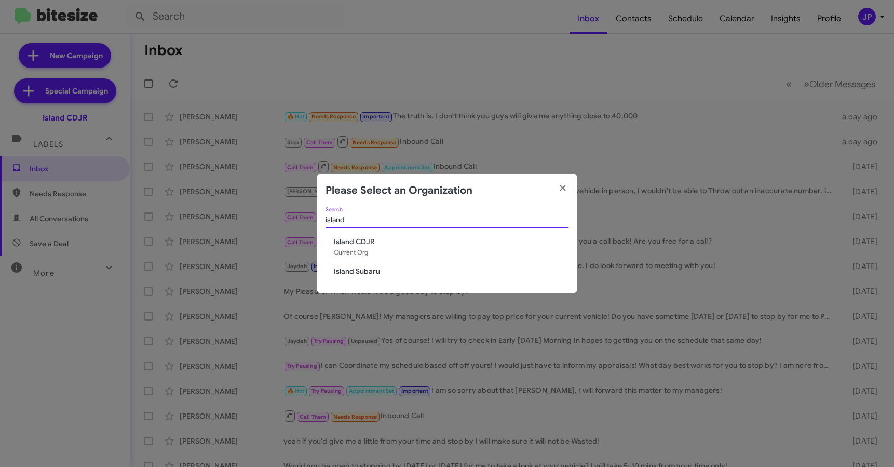
type input "island"
click at [354, 266] on span "Island Subaru" at bounding box center [451, 271] width 235 height 10
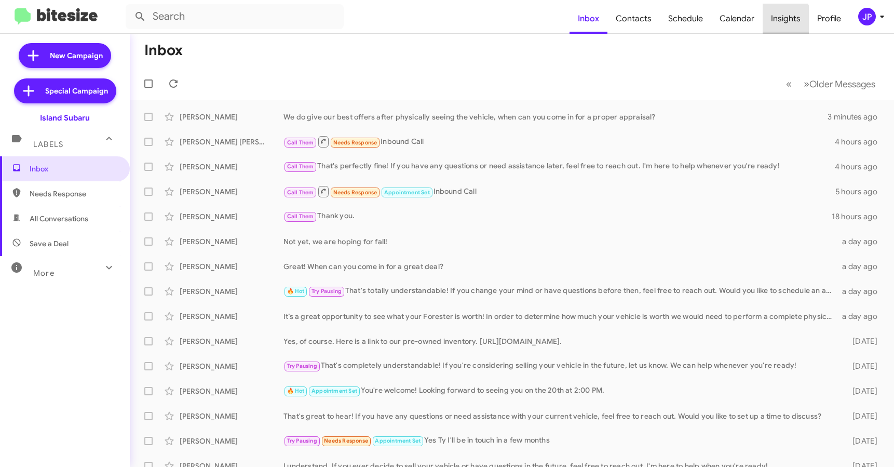
click at [779, 22] on span "Insights" at bounding box center [786, 19] width 46 height 30
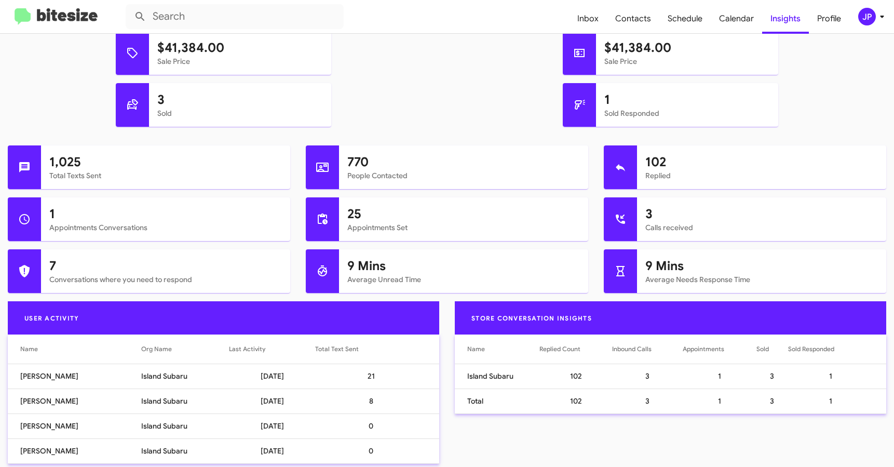
scroll to position [369, 0]
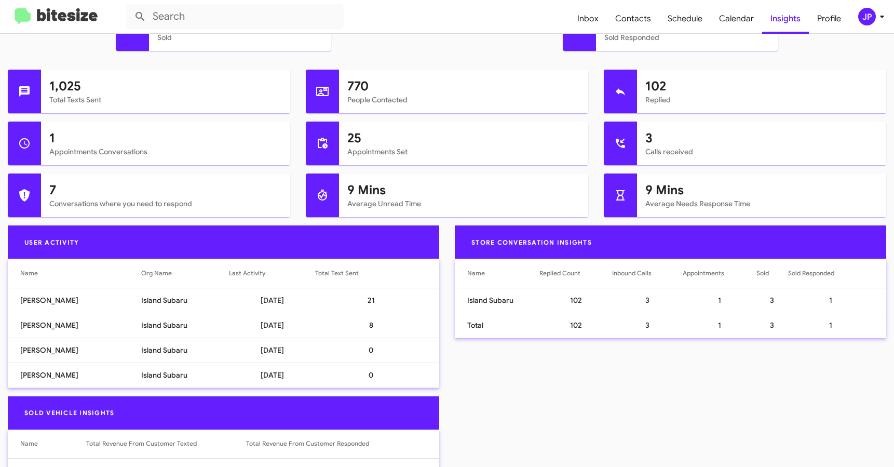
click at [43, 22] on img at bounding box center [56, 16] width 83 height 17
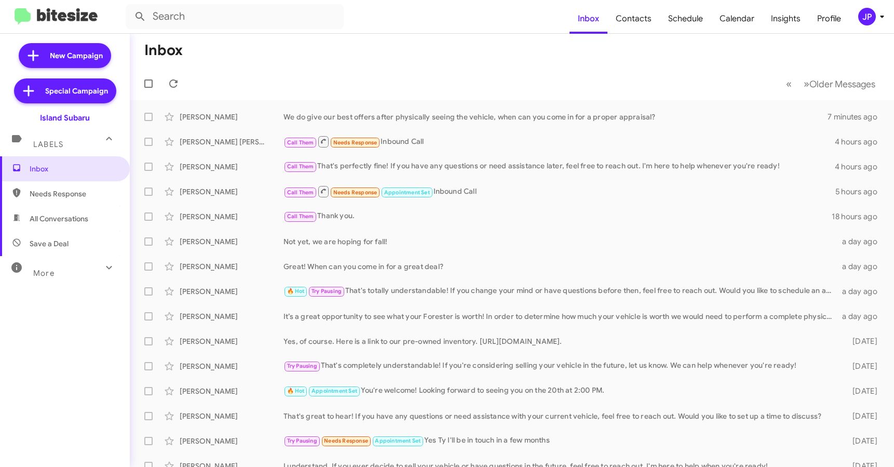
click at [861, 18] on div "JP" at bounding box center [867, 17] width 18 height 18
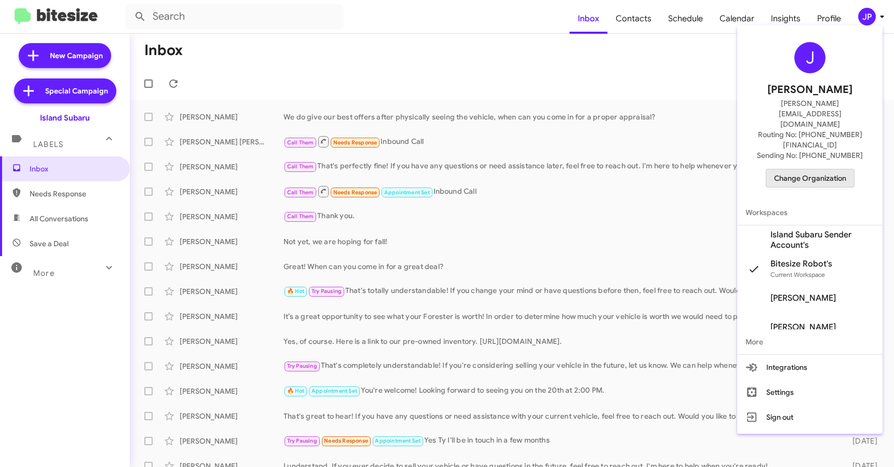
click at [818, 169] on span "Change Organization" at bounding box center [810, 178] width 72 height 18
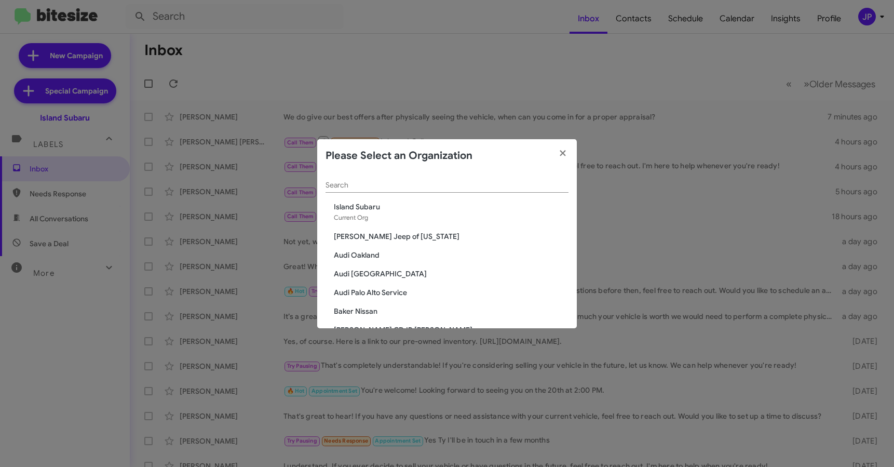
click at [372, 190] on div "Search" at bounding box center [447, 182] width 243 height 20
click at [373, 188] on input "Search" at bounding box center [447, 185] width 243 height 8
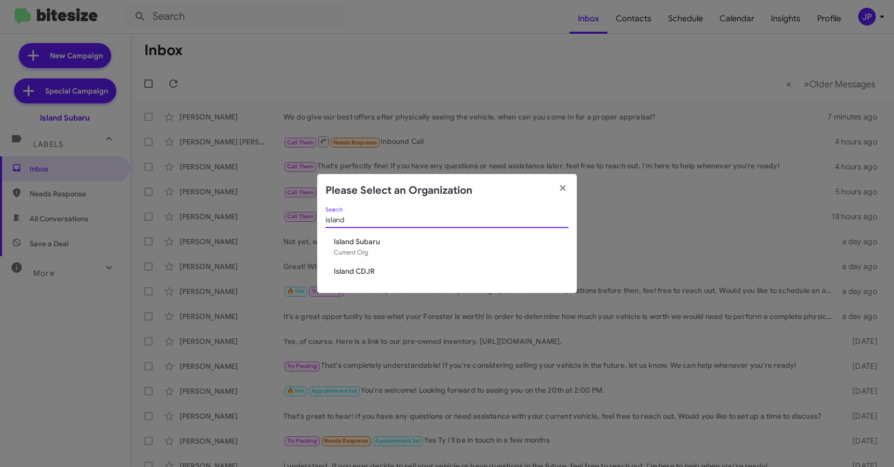
type input "island"
click at [346, 275] on span "Island CDJR" at bounding box center [451, 271] width 235 height 10
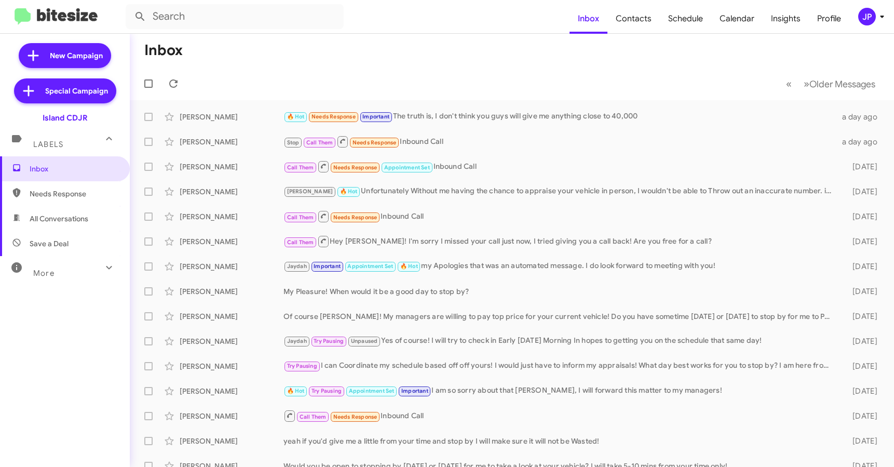
click at [864, 22] on div "JP" at bounding box center [867, 17] width 18 height 18
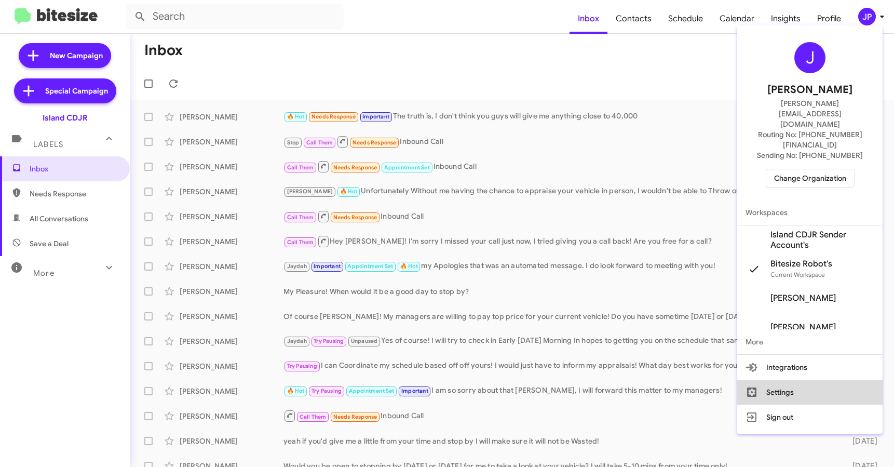
click at [790, 380] on button "Settings" at bounding box center [809, 392] width 145 height 25
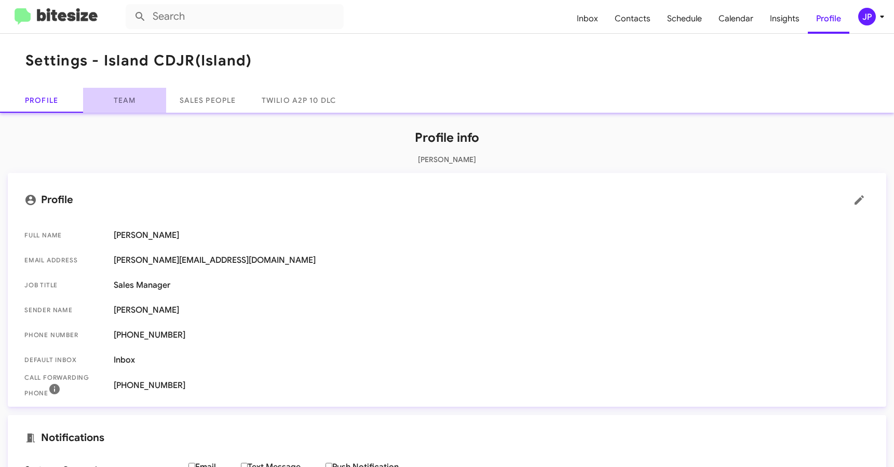
click at [127, 103] on link "Team" at bounding box center [124, 100] width 83 height 25
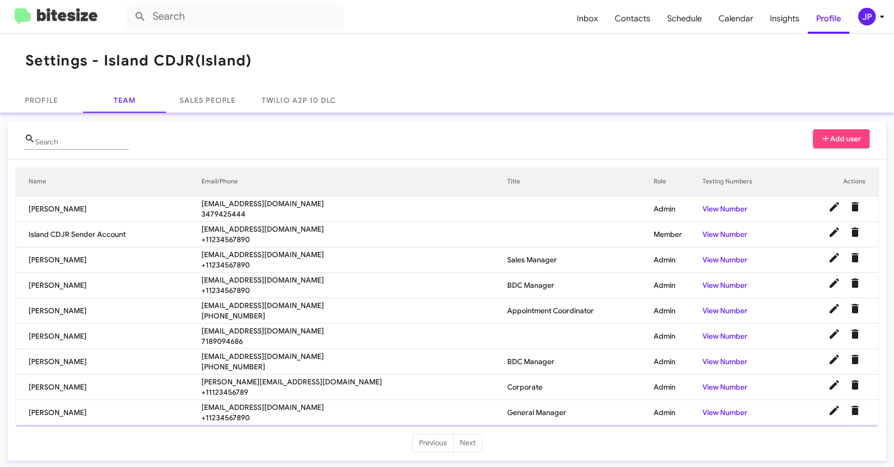
click at [247, 383] on span "[PERSON_NAME][EMAIL_ADDRESS][DOMAIN_NAME]" at bounding box center [354, 381] width 306 height 10
click at [247, 382] on span "[PERSON_NAME][EMAIL_ADDRESS][DOMAIN_NAME]" at bounding box center [354, 381] width 306 height 10
click at [245, 382] on span "[PERSON_NAME][EMAIL_ADDRESS][DOMAIN_NAME]" at bounding box center [354, 381] width 306 height 10
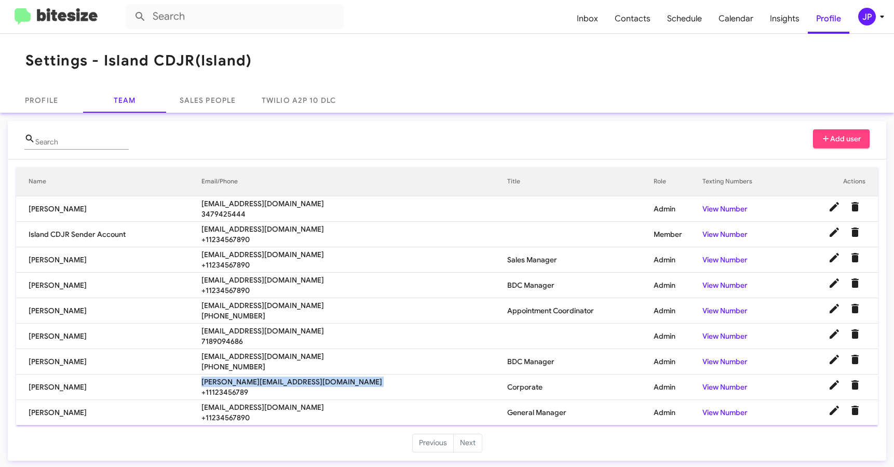
click at [245, 382] on span "[PERSON_NAME][EMAIL_ADDRESS][DOMAIN_NAME]" at bounding box center [354, 381] width 306 height 10
copy span "[PERSON_NAME][EMAIL_ADDRESS][DOMAIN_NAME]"
click at [60, 13] on img at bounding box center [56, 16] width 83 height 17
